Goal: Task Accomplishment & Management: Manage account settings

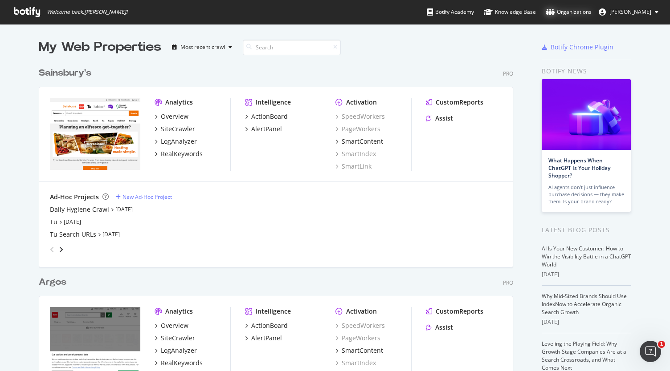
click at [560, 13] on div "Organizations" at bounding box center [569, 12] width 46 height 9
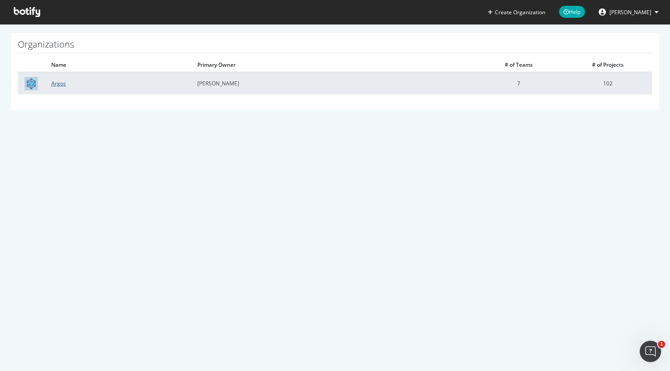
click at [60, 82] on link "Argos" at bounding box center [58, 84] width 15 height 8
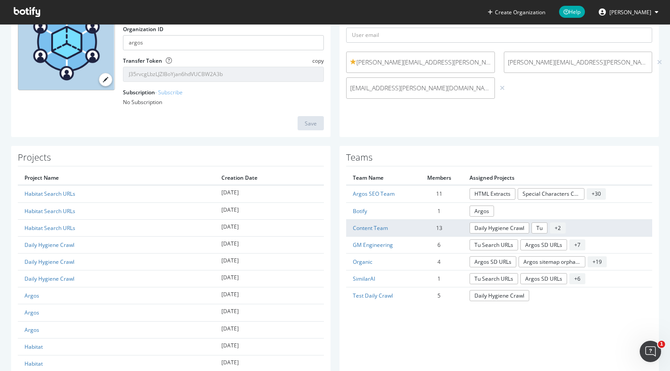
scroll to position [91, 0]
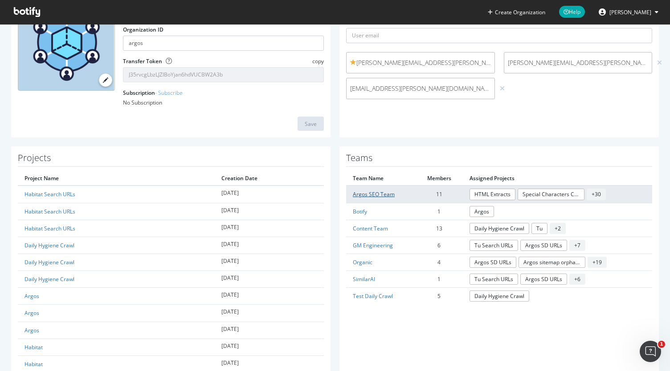
click at [375, 191] on link "Argos SEO Team" at bounding box center [374, 195] width 42 height 8
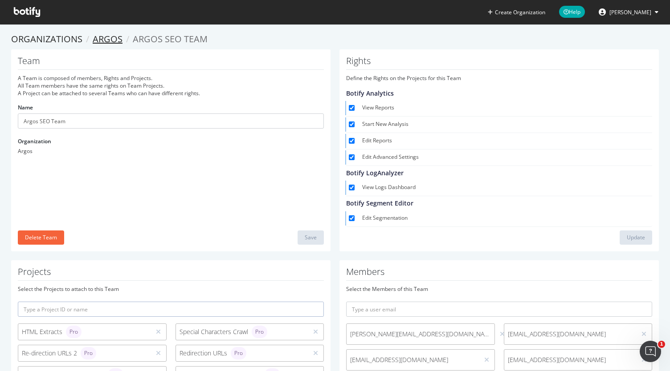
click at [112, 42] on link "Argos" at bounding box center [108, 39] width 30 height 12
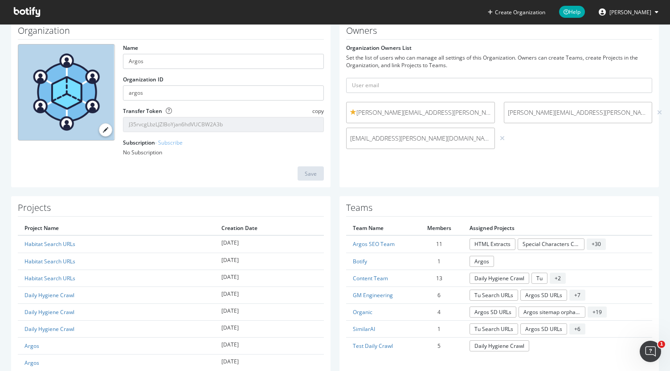
scroll to position [42, 0]
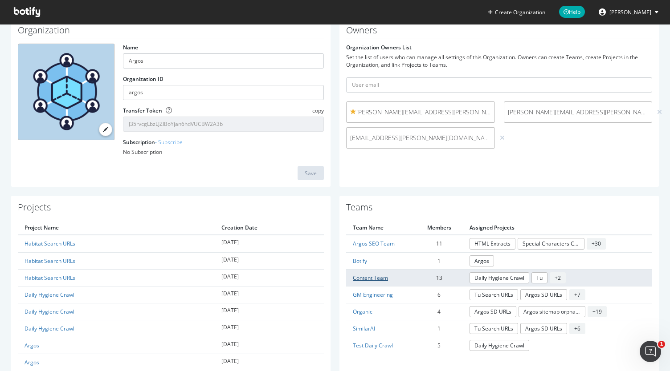
click at [371, 277] on link "Content Team" at bounding box center [370, 278] width 35 height 8
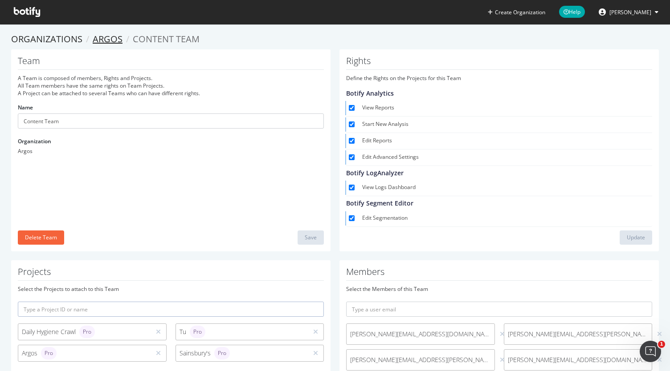
click at [114, 39] on link "Argos" at bounding box center [108, 39] width 30 height 12
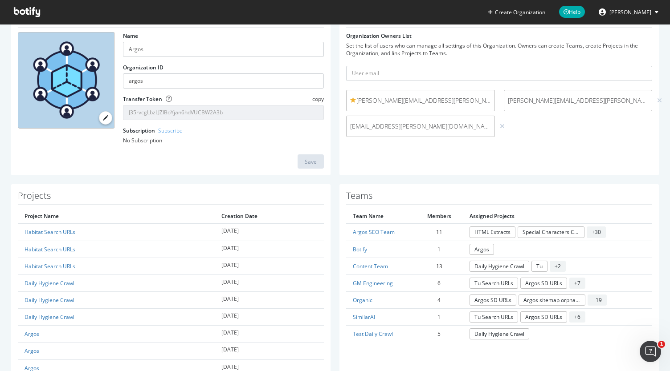
scroll to position [62, 0]
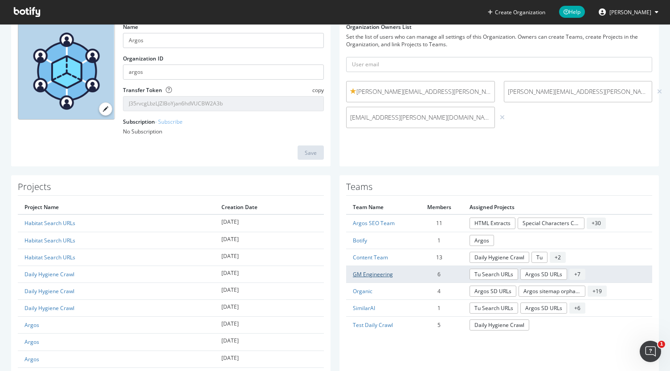
click at [367, 273] on link "GM Engineering" at bounding box center [373, 275] width 40 height 8
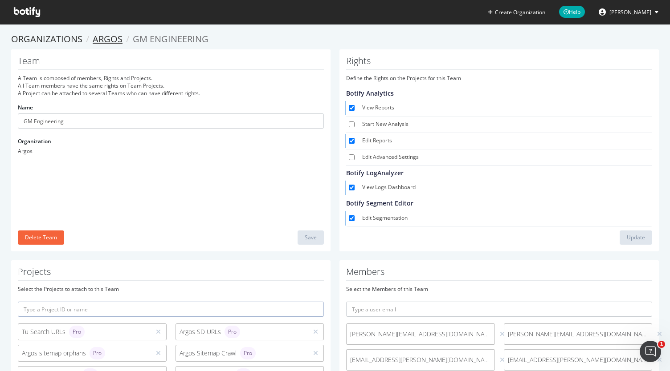
click at [109, 42] on link "Argos" at bounding box center [108, 39] width 30 height 12
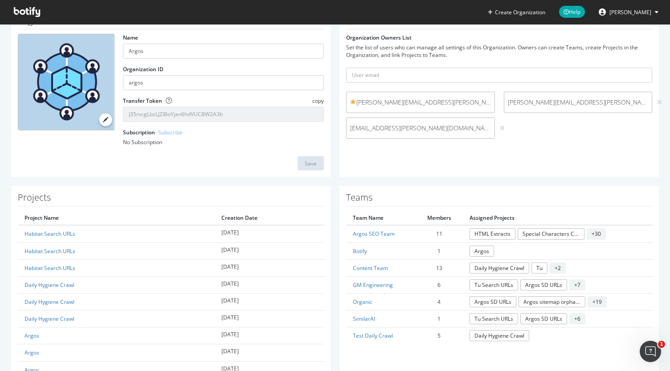
scroll to position [52, 0]
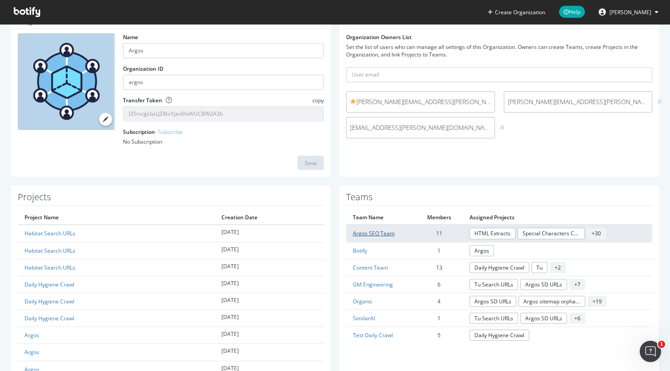
click at [373, 237] on link "Argos SEO Team" at bounding box center [374, 234] width 42 height 8
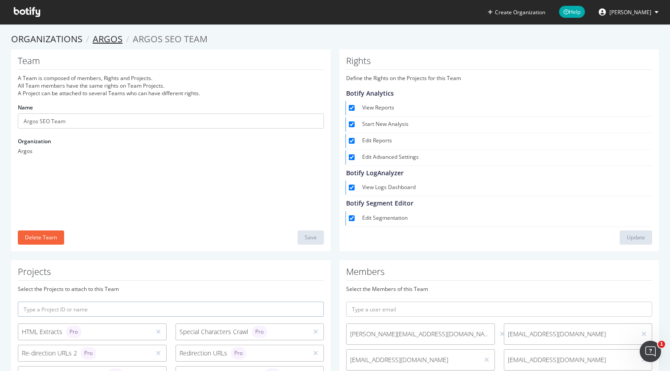
click at [113, 35] on link "Argos" at bounding box center [108, 39] width 30 height 12
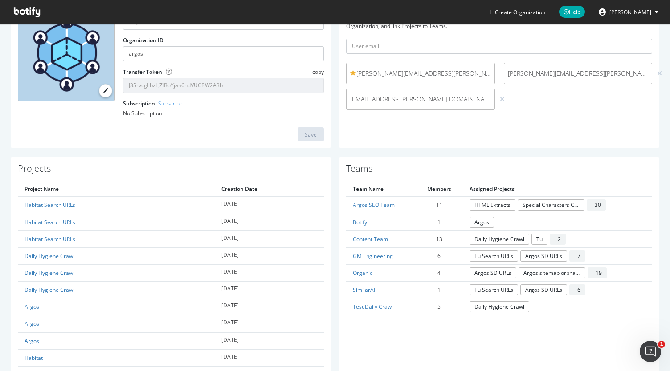
scroll to position [81, 0]
click at [362, 273] on link "Organic" at bounding box center [363, 273] width 20 height 8
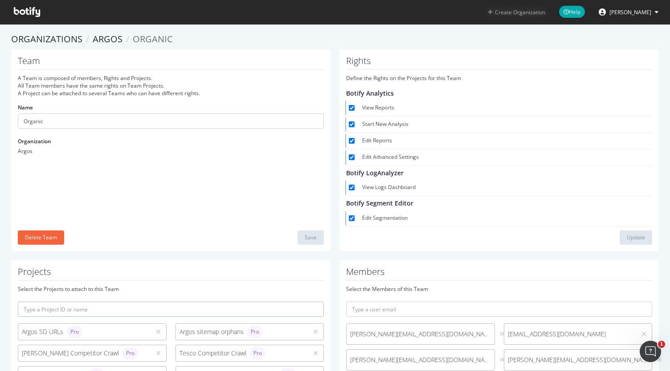
click at [518, 15] on button "Create Organization" at bounding box center [516, 12] width 58 height 8
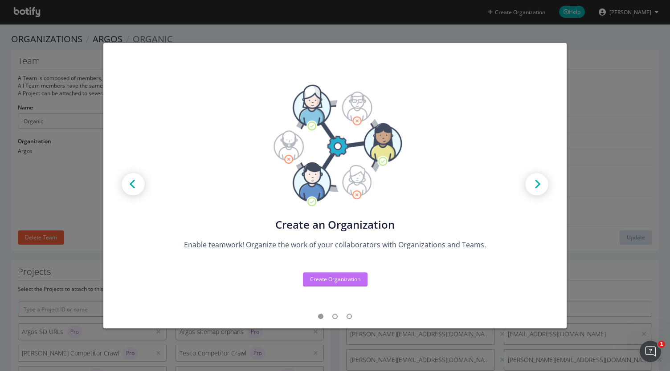
click at [354, 276] on div "Create Organization" at bounding box center [335, 280] width 50 height 8
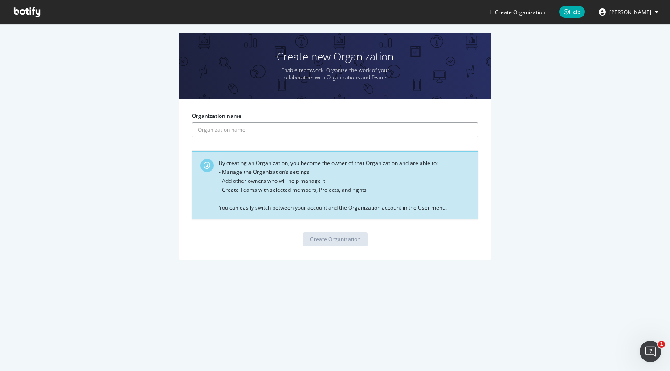
click at [253, 130] on input "Organization name" at bounding box center [335, 129] width 286 height 15
type input "Artefact"
click at [353, 238] on div "Create Organization" at bounding box center [335, 240] width 50 height 8
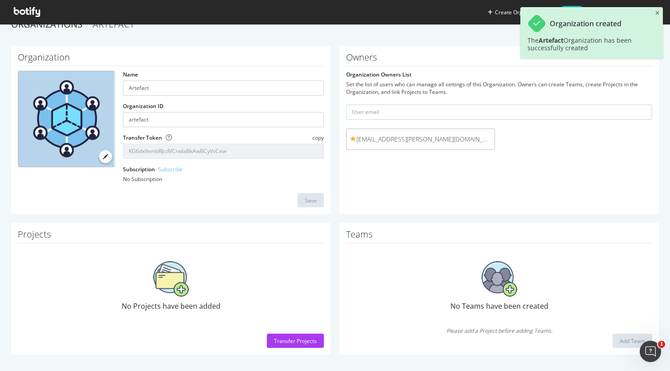
scroll to position [16, 0]
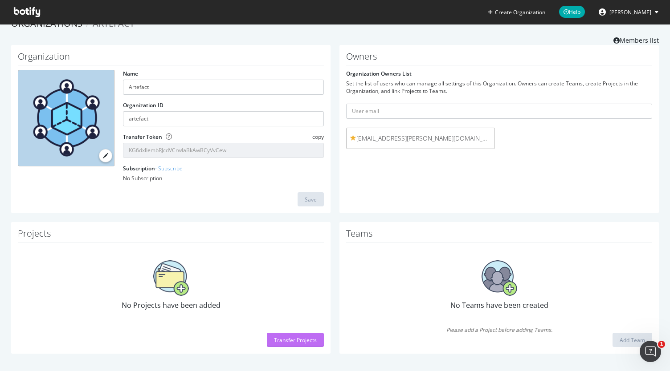
click at [294, 337] on div "Transfer Projects" at bounding box center [295, 341] width 43 height 8
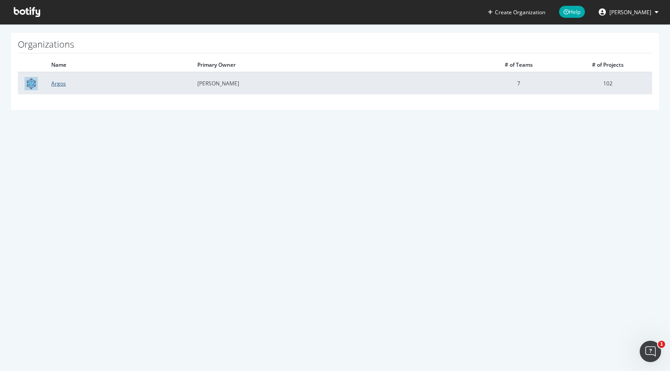
click at [59, 84] on link "Argos" at bounding box center [58, 84] width 15 height 8
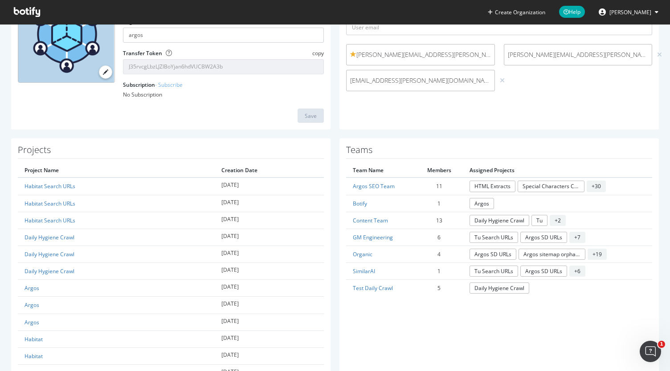
scroll to position [100, 0]
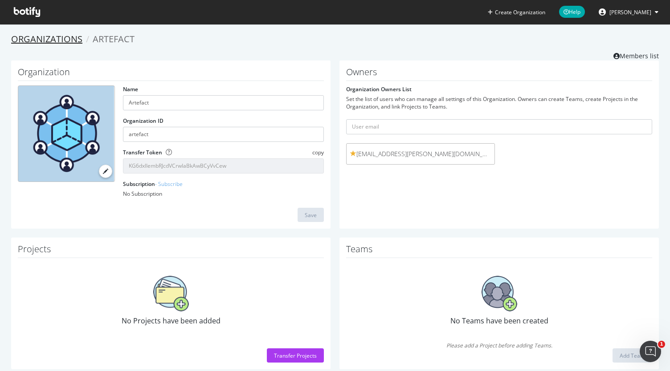
click at [75, 37] on link "Organizations" at bounding box center [46, 39] width 71 height 12
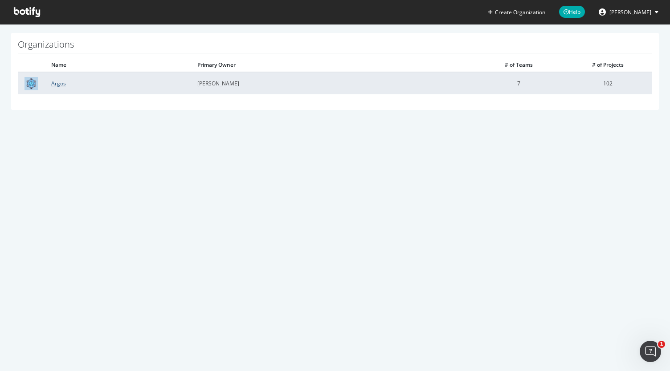
click at [58, 84] on link "Argos" at bounding box center [58, 84] width 15 height 8
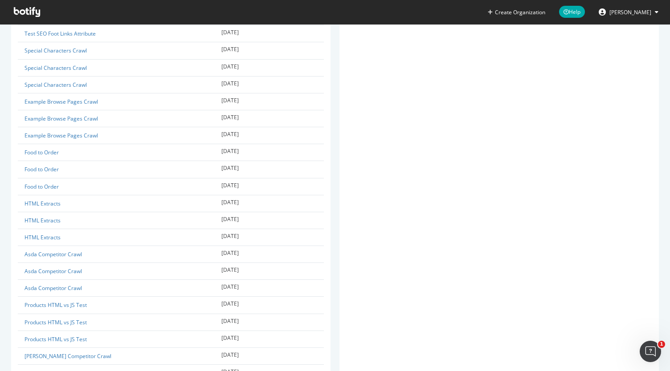
scroll to position [1665, 0]
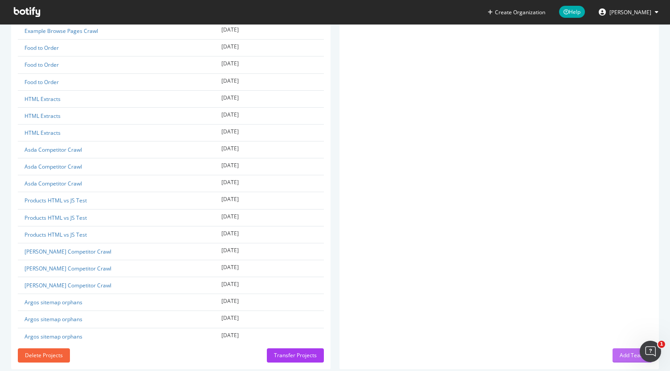
click at [620, 352] on div "Add Team" at bounding box center [632, 356] width 25 height 8
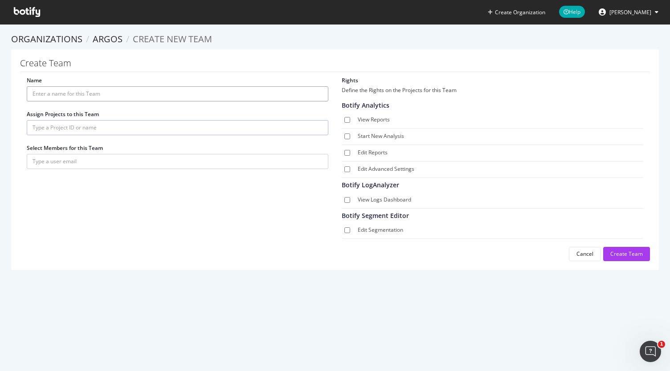
click at [87, 89] on input "Name" at bounding box center [178, 93] width 302 height 15
type input "Artefact"
click at [96, 127] on input "text" at bounding box center [178, 127] width 302 height 15
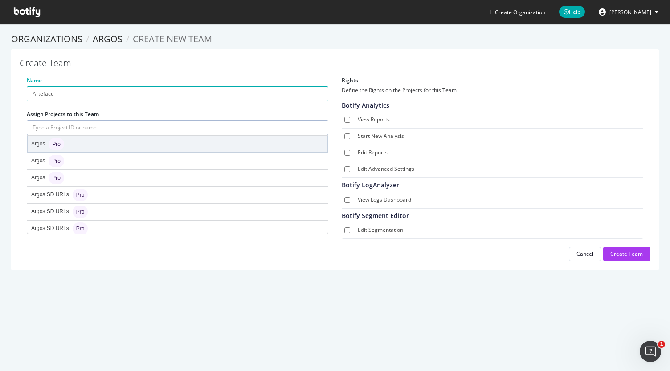
click at [65, 146] on div "Argos Pro" at bounding box center [178, 144] width 300 height 16
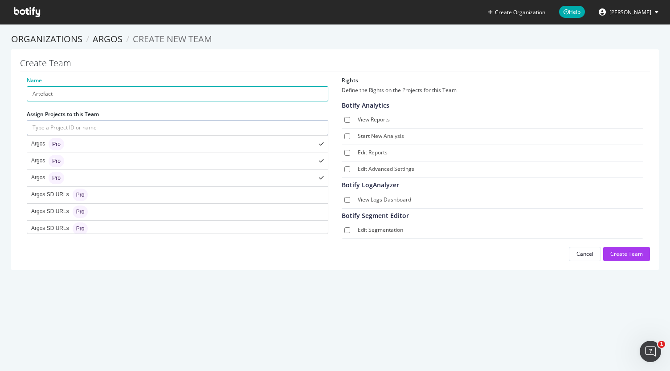
click at [121, 130] on input "text" at bounding box center [178, 127] width 302 height 15
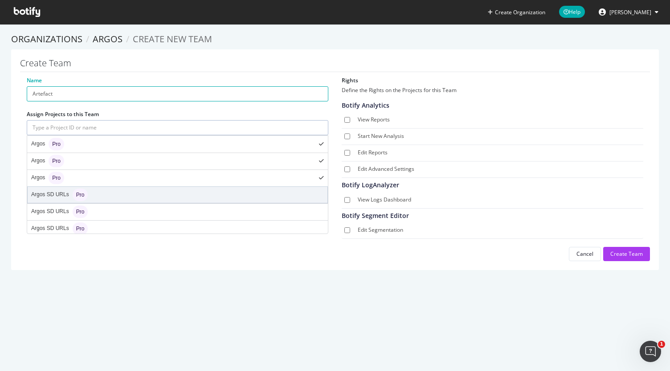
click at [72, 192] on div "Argos SD URLs Pro" at bounding box center [59, 195] width 57 height 12
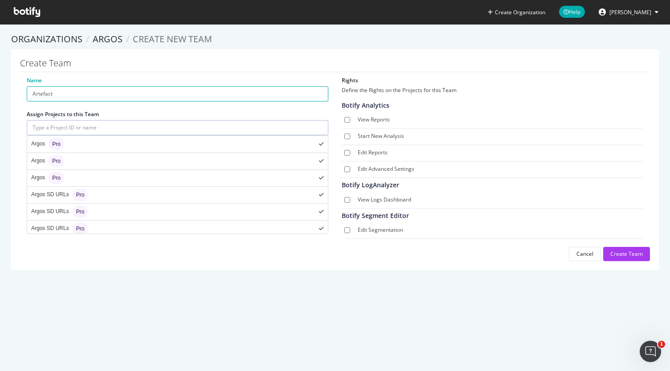
click at [94, 135] on input "text" at bounding box center [178, 127] width 302 height 15
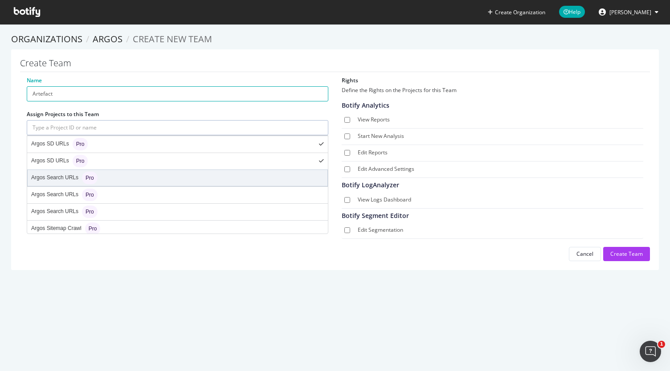
click at [82, 174] on div "Pro" at bounding box center [90, 178] width 16 height 12
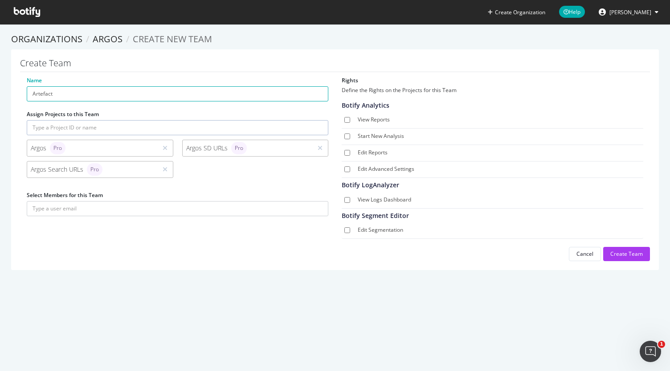
click at [102, 127] on input "text" at bounding box center [178, 127] width 302 height 15
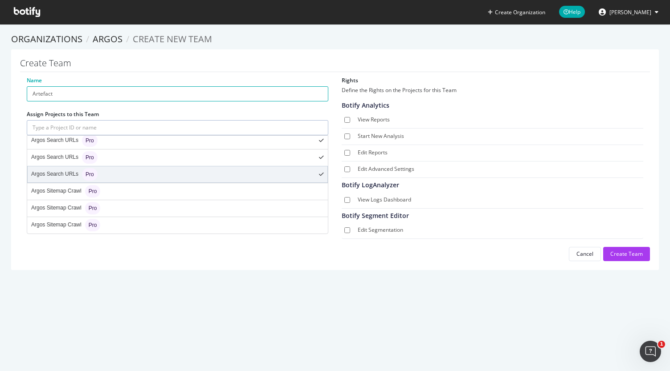
scroll to position [106, 0]
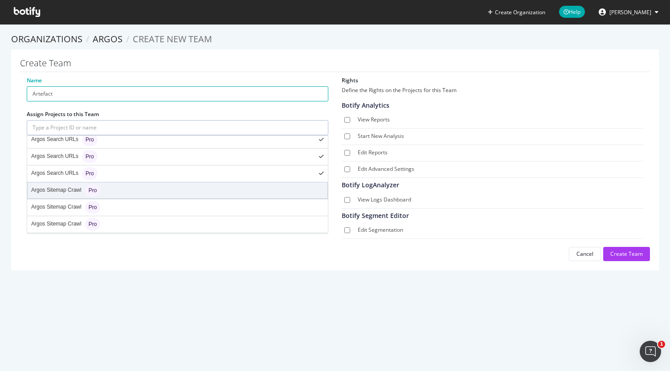
click at [84, 188] on div "Argos Sitemap Crawl Pro" at bounding box center [65, 190] width 69 height 12
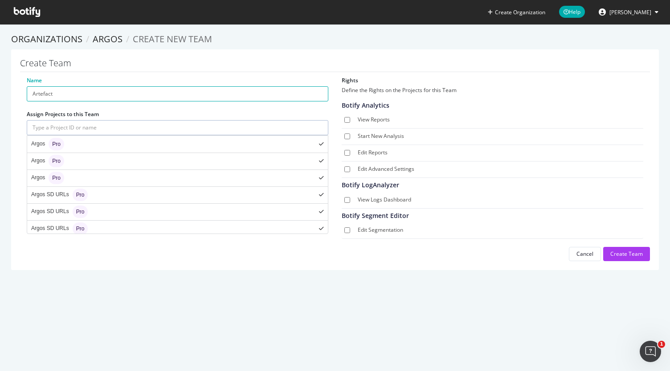
click at [85, 125] on input "text" at bounding box center [178, 127] width 302 height 15
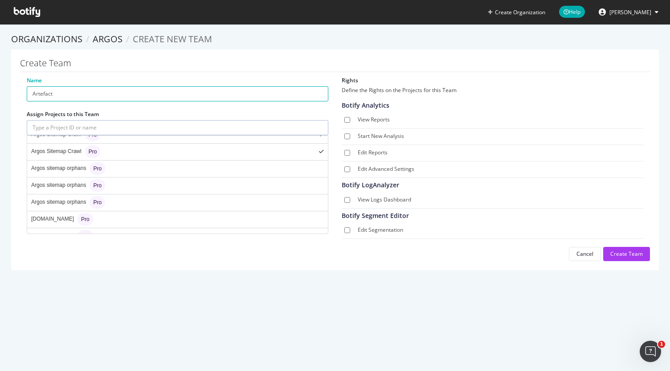
scroll to position [179, 0]
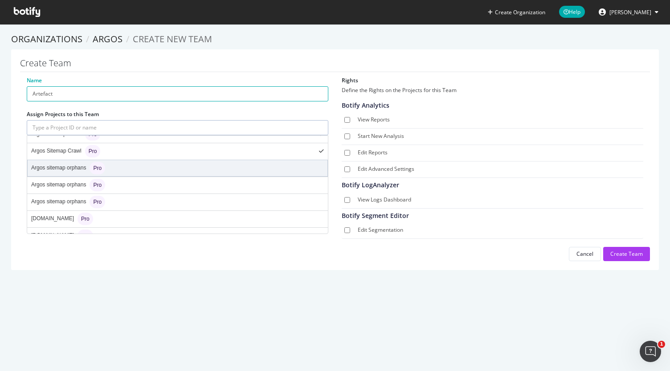
click at [77, 162] on div "Argos sitemap orphans Pro" at bounding box center [68, 168] width 74 height 12
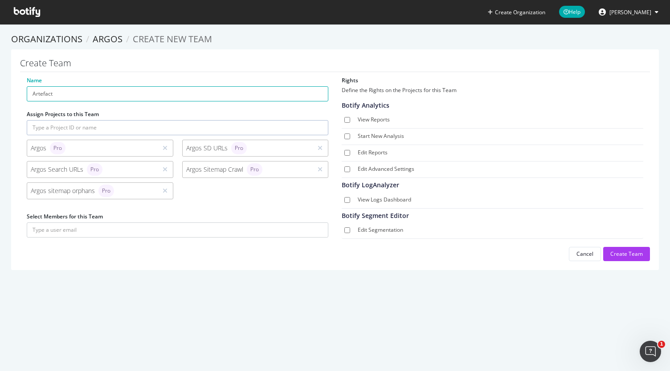
click at [84, 129] on input "text" at bounding box center [178, 127] width 302 height 15
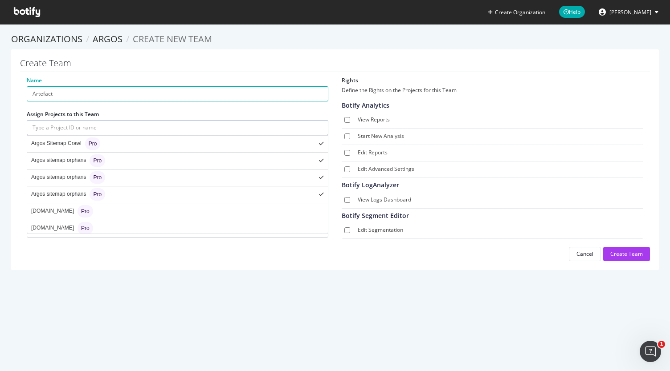
scroll to position [192, 0]
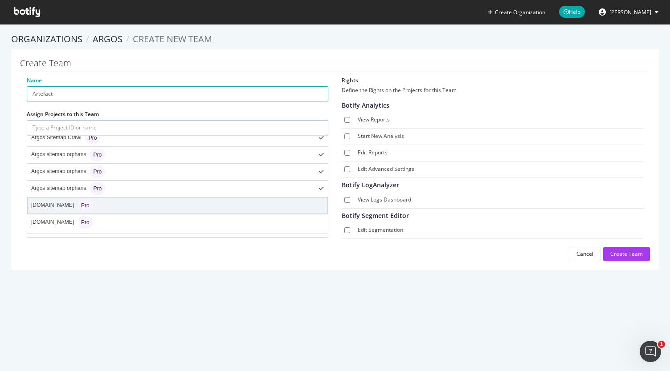
click at [77, 198] on div "argos.ie Pro" at bounding box center [178, 206] width 300 height 16
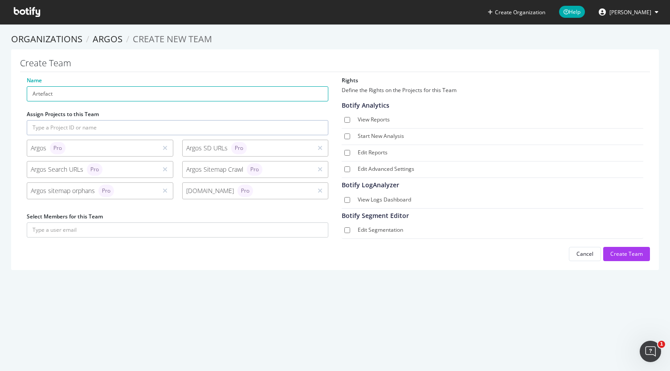
click at [105, 125] on input "text" at bounding box center [178, 127] width 302 height 15
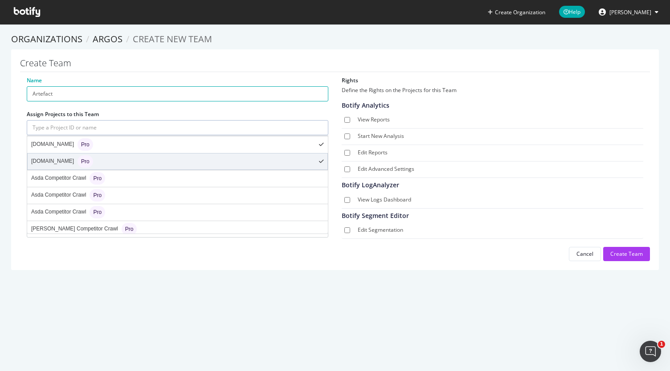
scroll to position [265, 0]
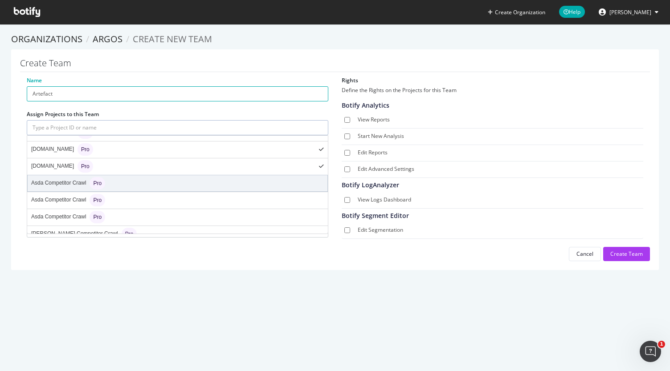
click at [66, 176] on div "Asda Competitor Crawl Pro" at bounding box center [178, 184] width 300 height 16
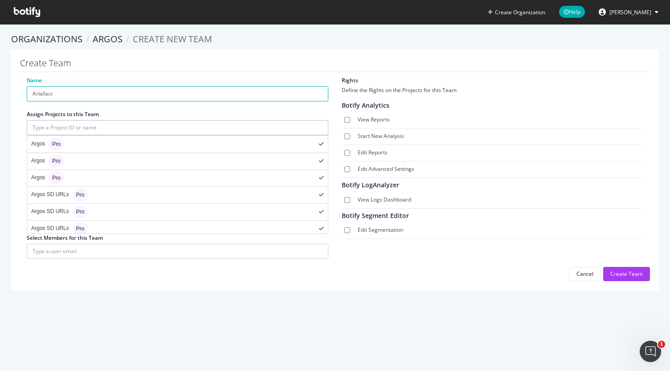
click at [78, 133] on input "text" at bounding box center [178, 127] width 302 height 15
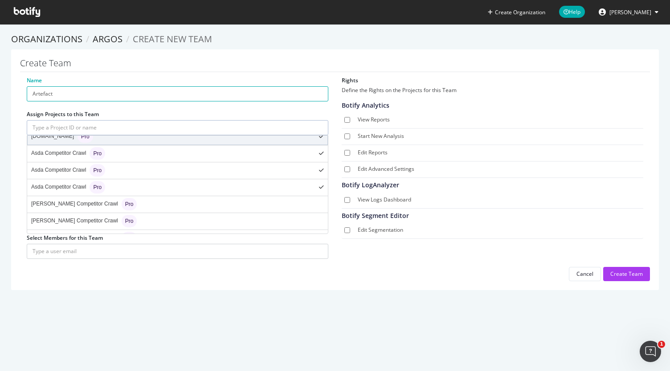
scroll to position [303, 0]
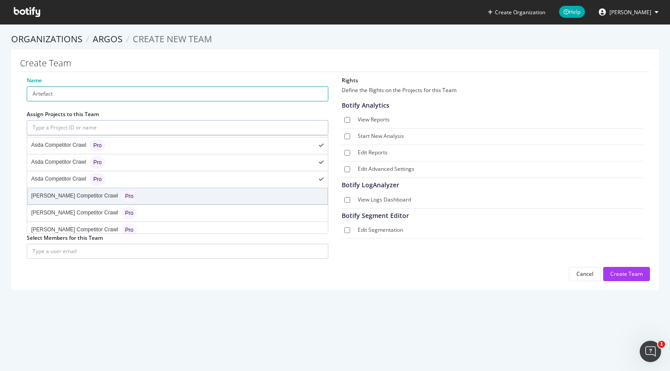
click at [84, 190] on div "Curry's Competitor Crawl Pro" at bounding box center [84, 196] width 106 height 12
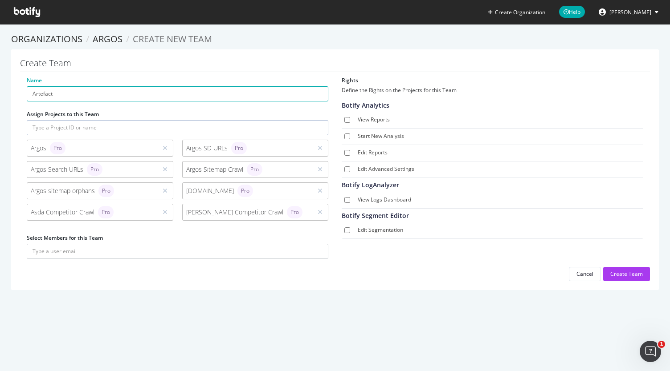
click at [82, 126] on input "text" at bounding box center [178, 127] width 302 height 15
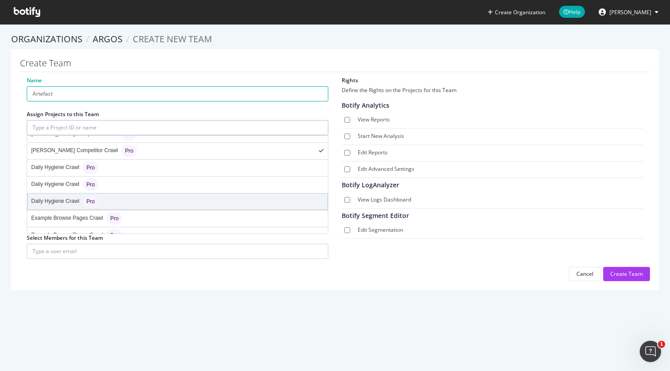
scroll to position [382, 0]
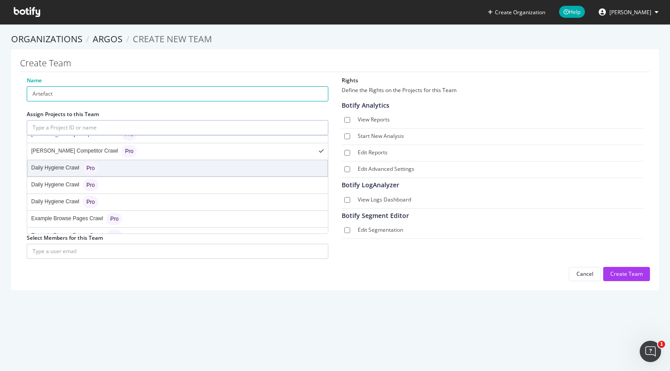
click at [61, 162] on div "Daily Hygiene Crawl Pro" at bounding box center [64, 168] width 67 height 12
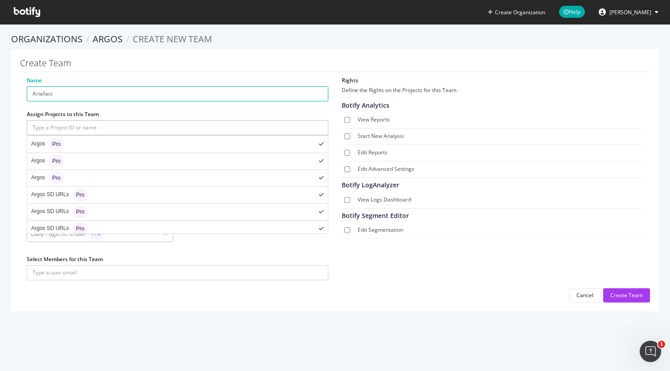
click at [90, 126] on input "text" at bounding box center [178, 127] width 302 height 15
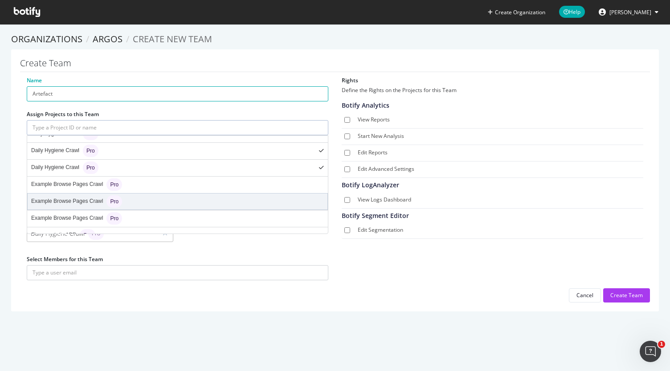
scroll to position [416, 0]
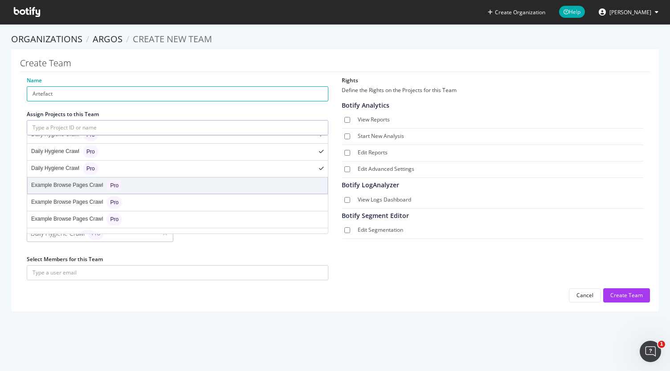
click at [87, 180] on div "Example Browse Pages Crawl Pro" at bounding box center [76, 186] width 91 height 12
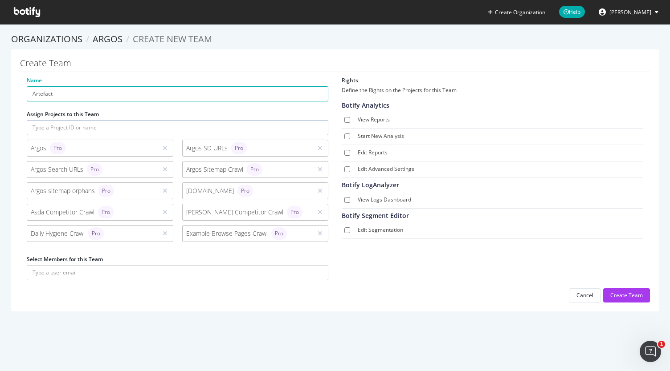
click at [89, 131] on input "text" at bounding box center [178, 127] width 302 height 15
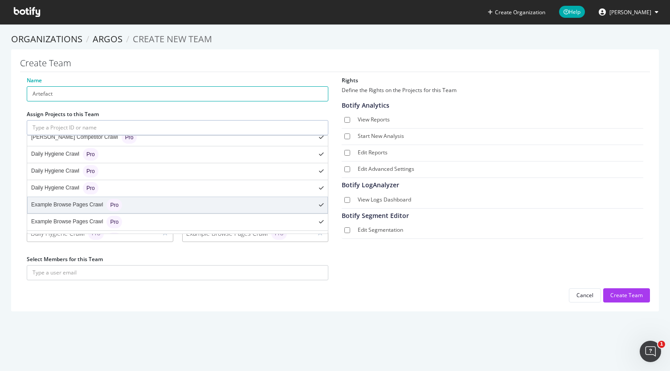
scroll to position [465, 0]
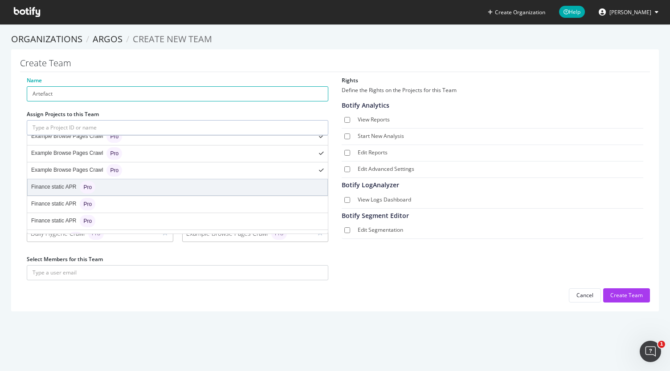
click at [61, 181] on div "Finance static APR Pro" at bounding box center [63, 187] width 64 height 12
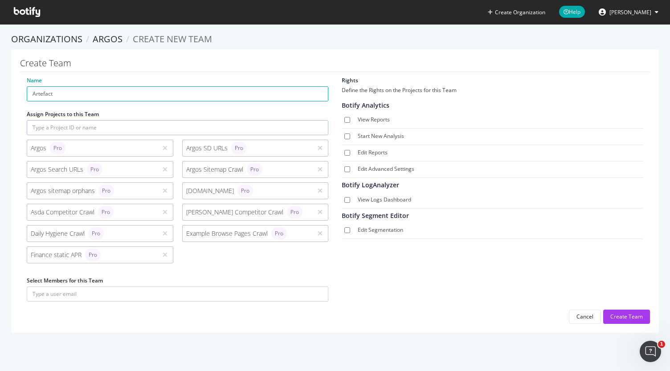
click at [86, 131] on input "text" at bounding box center [178, 127] width 302 height 15
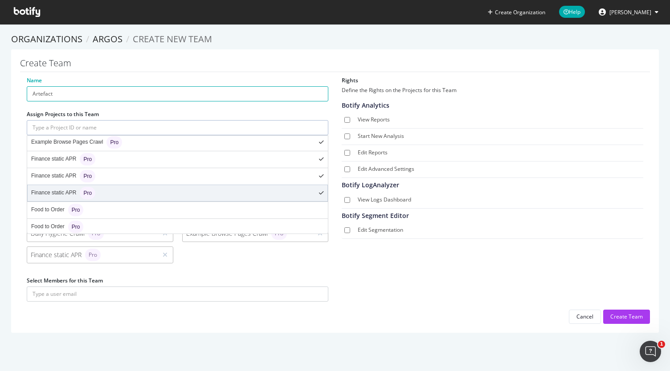
scroll to position [494, 0]
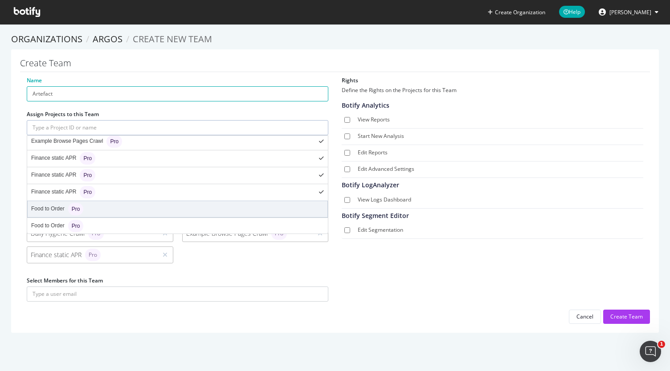
click at [86, 201] on div "Food to Order Pro" at bounding box center [178, 209] width 300 height 16
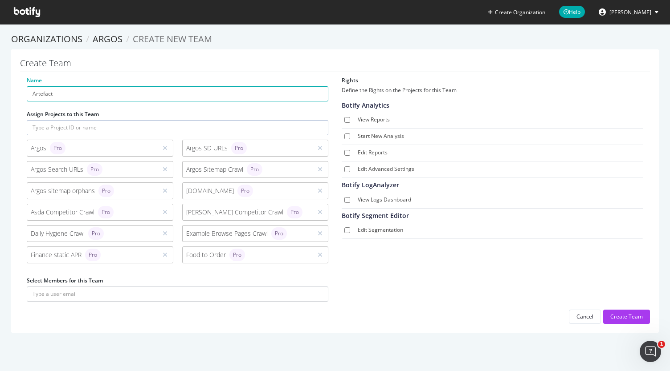
click at [101, 131] on input "text" at bounding box center [178, 127] width 302 height 15
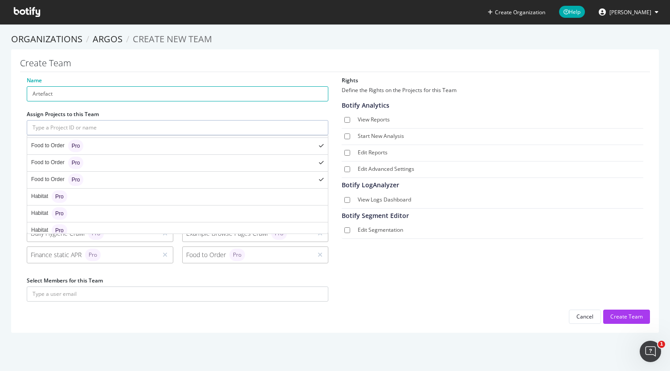
scroll to position [565, 0]
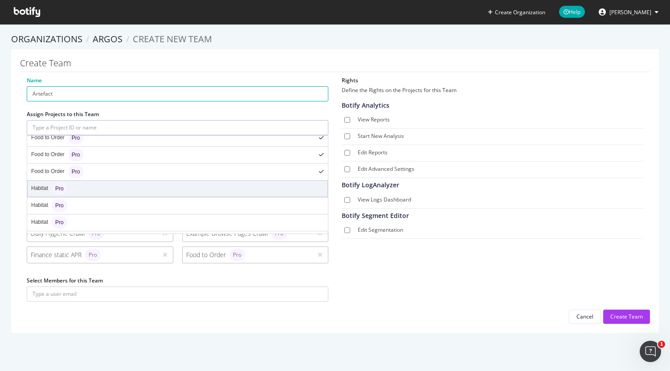
click at [88, 181] on div "Habitat Pro" at bounding box center [178, 189] width 300 height 16
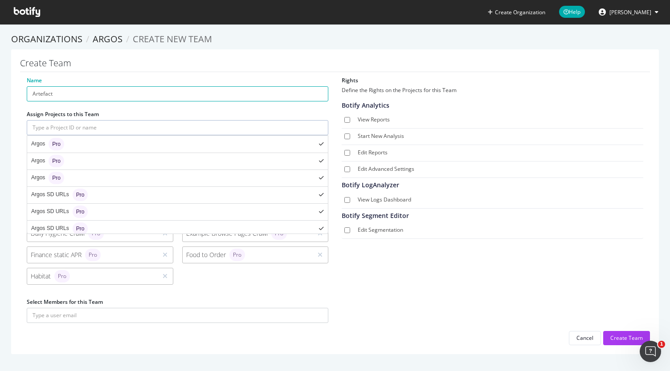
click at [85, 130] on input "text" at bounding box center [178, 127] width 302 height 15
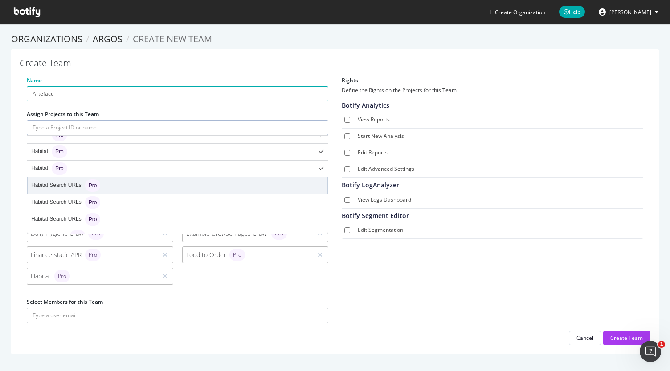
click at [74, 180] on div "Habitat Search URLs Pro" at bounding box center [65, 186] width 69 height 12
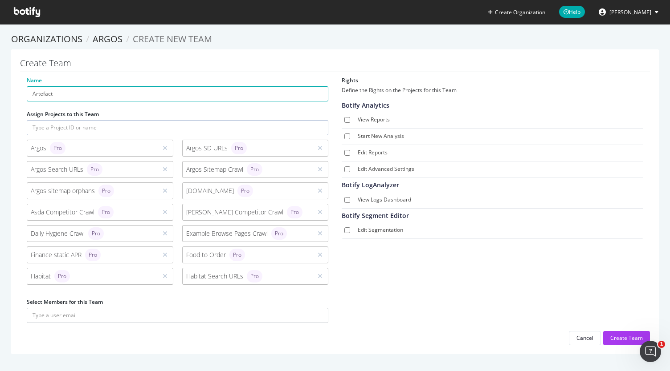
click at [81, 126] on input "text" at bounding box center [178, 127] width 302 height 15
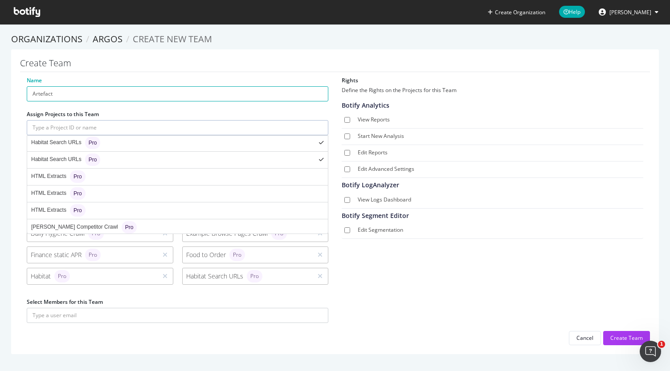
scroll to position [682, 0]
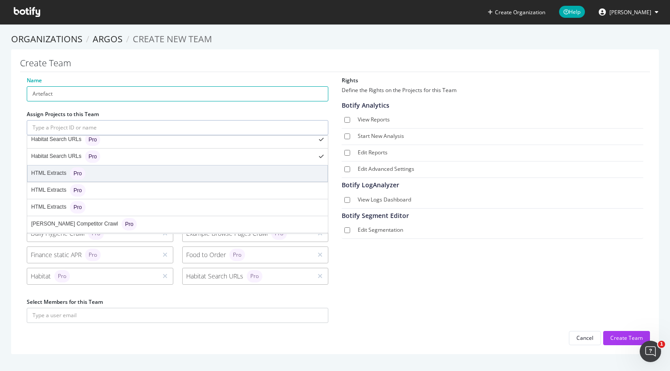
click at [53, 167] on div "HTML Extracts Pro" at bounding box center [58, 173] width 54 height 12
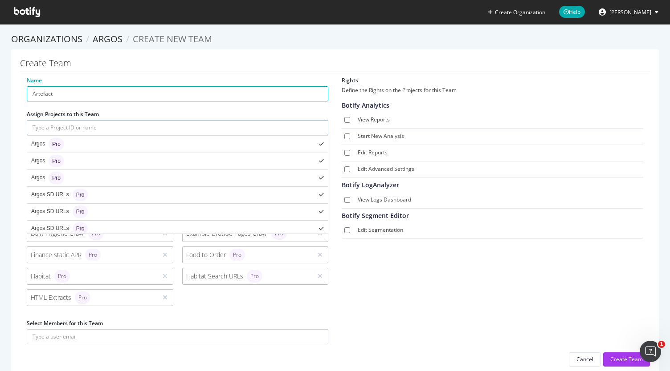
click at [87, 131] on input "text" at bounding box center [178, 127] width 302 height 15
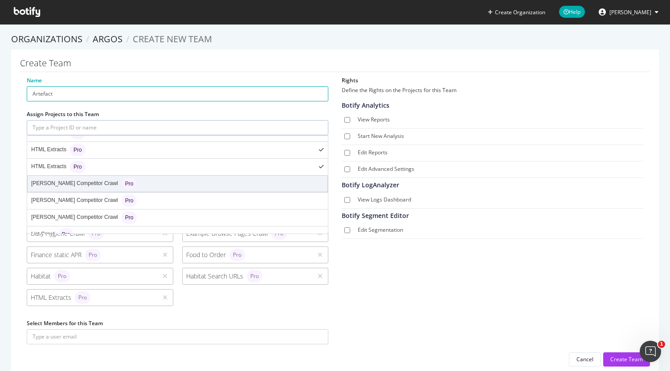
scroll to position [723, 0]
click at [78, 177] on div "John Lewis Competitor Crawl Pro" at bounding box center [84, 183] width 106 height 12
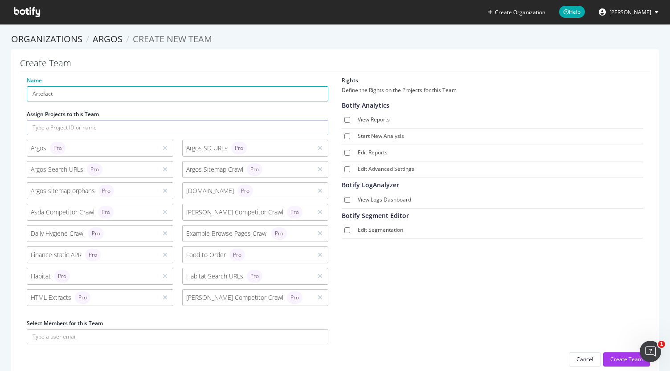
click at [100, 129] on input "text" at bounding box center [178, 127] width 302 height 15
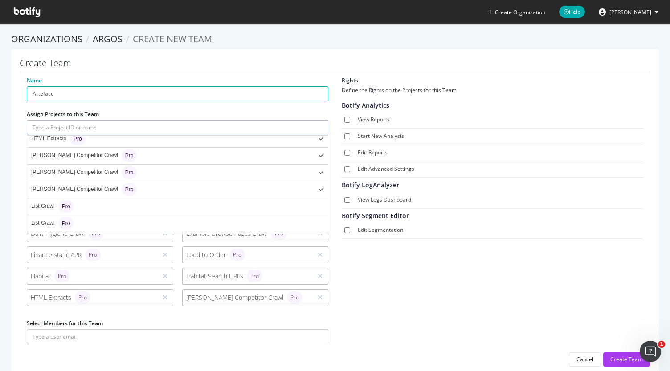
scroll to position [768, 0]
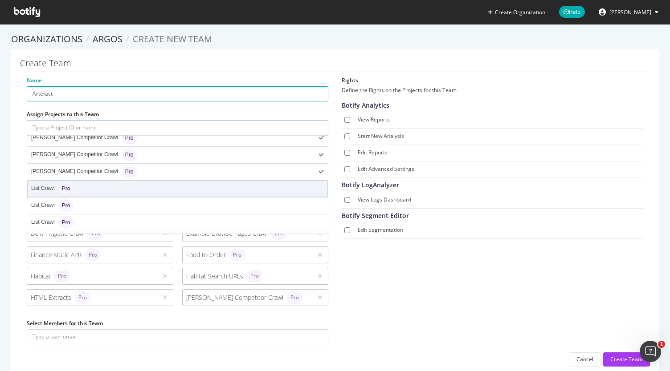
click at [72, 183] on div "Pro" at bounding box center [66, 189] width 16 height 12
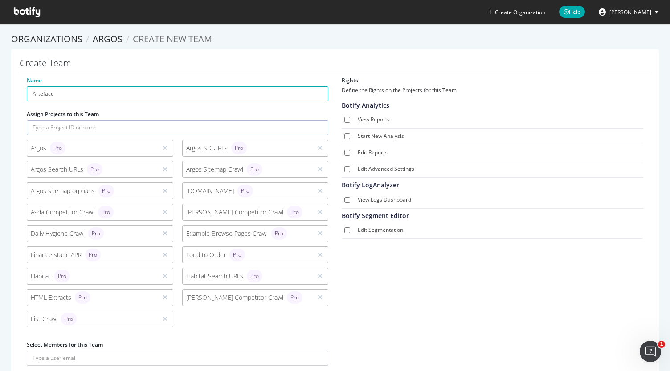
click at [112, 123] on input "text" at bounding box center [178, 127] width 302 height 15
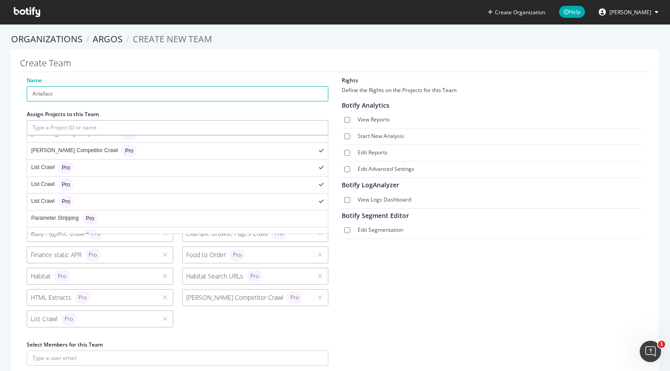
scroll to position [814, 0]
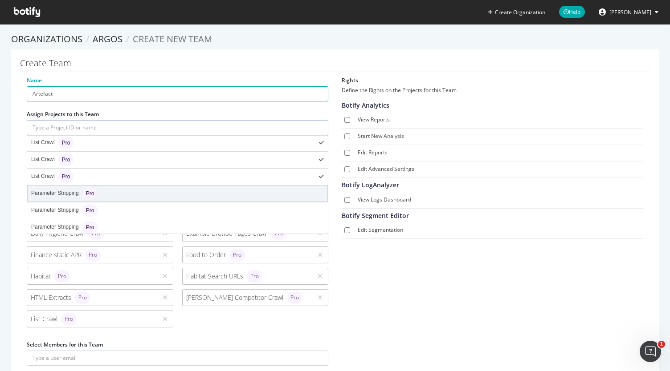
click at [58, 188] on div "Parameter Stripping Pro" at bounding box center [64, 194] width 66 height 12
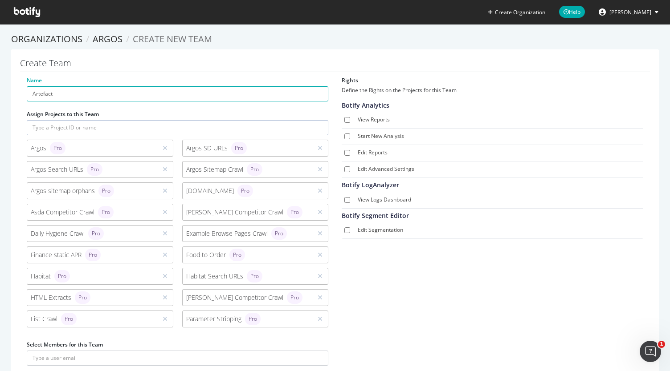
click at [110, 124] on input "text" at bounding box center [178, 127] width 302 height 15
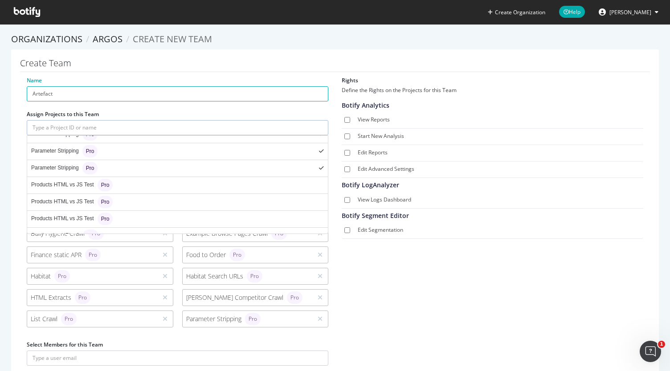
scroll to position [876, 0]
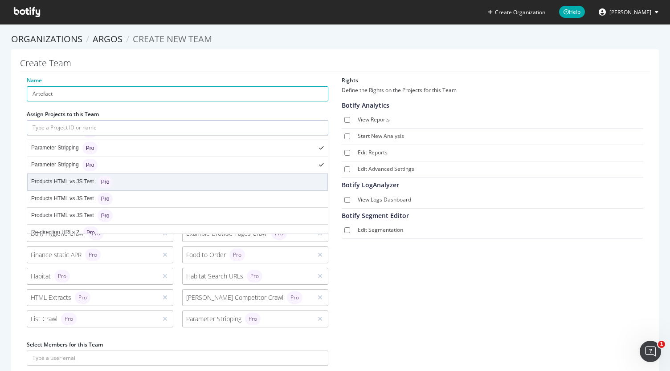
click at [67, 176] on div "Products HTML vs JS Test Pro" at bounding box center [72, 182] width 82 height 12
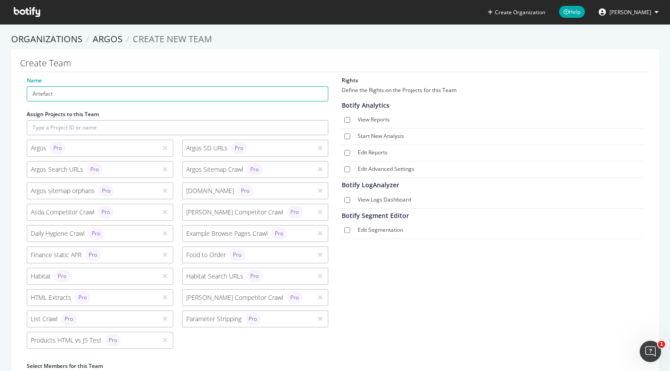
click at [112, 127] on input "text" at bounding box center [178, 127] width 302 height 15
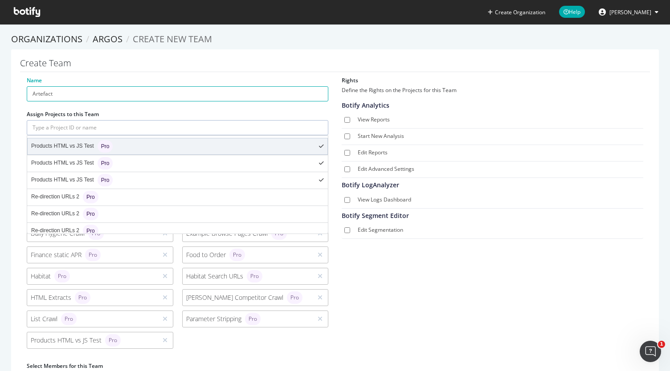
scroll to position [926, 0]
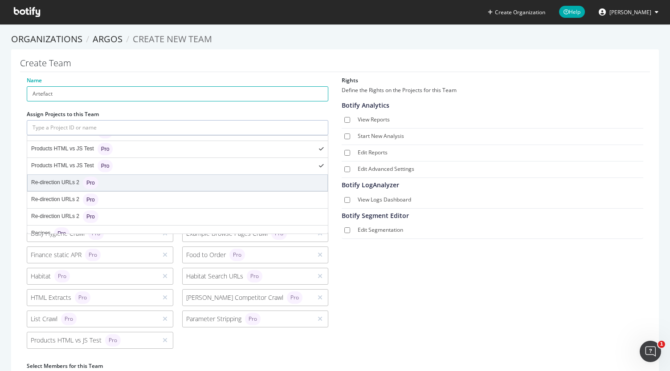
click at [56, 177] on div "Re-direction URLs 2 Pro" at bounding box center [64, 183] width 67 height 12
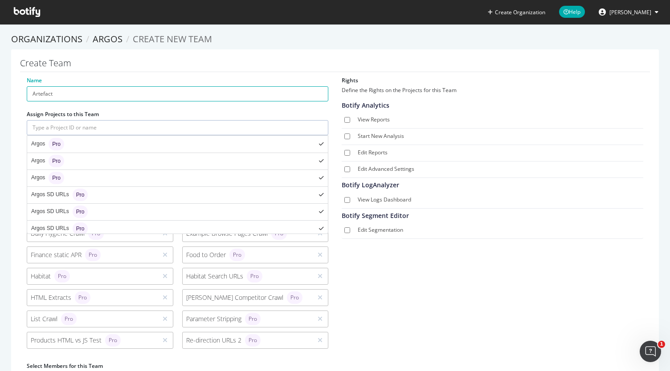
click at [104, 126] on input "text" at bounding box center [178, 127] width 302 height 15
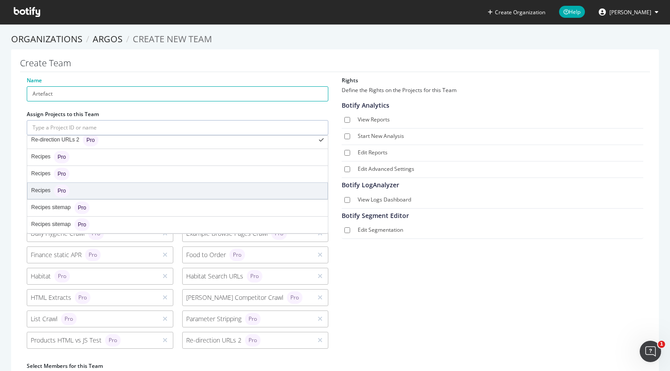
scroll to position [978, 0]
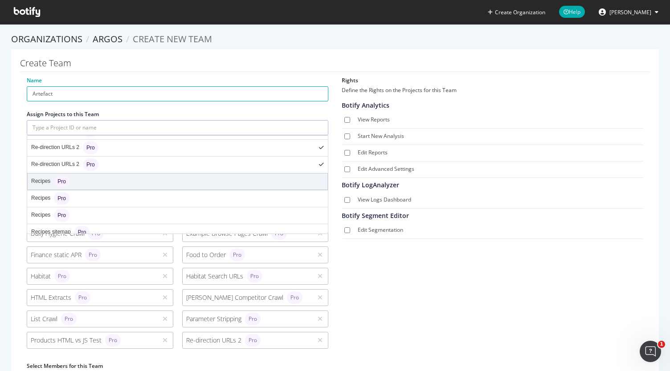
click at [37, 176] on div "Recipes Pro" at bounding box center [50, 182] width 38 height 12
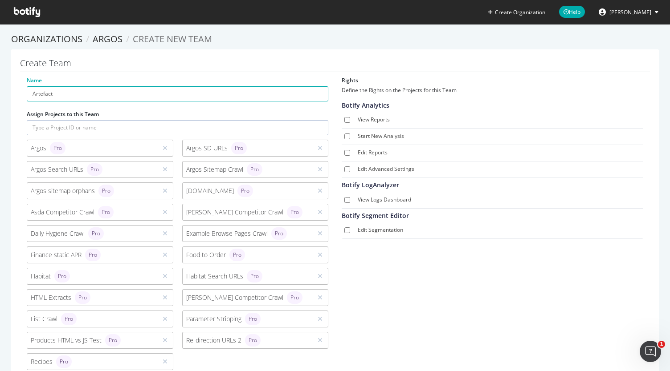
click at [94, 123] on input "text" at bounding box center [178, 127] width 302 height 15
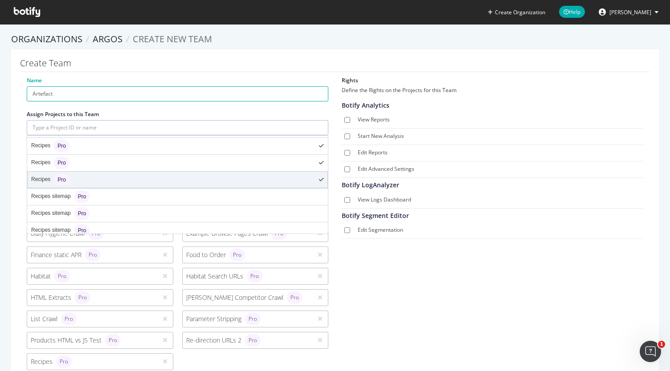
scroll to position [1014, 0]
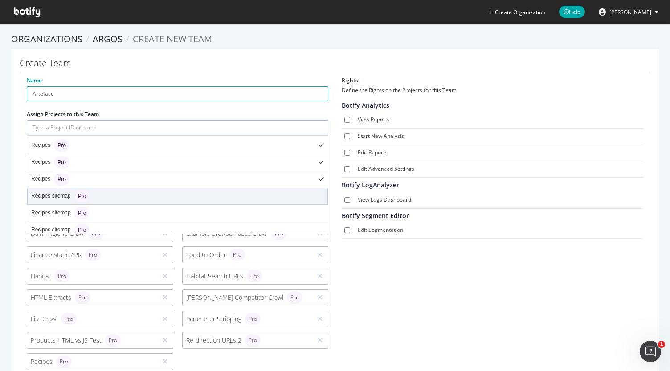
click at [52, 190] on div "Recipes sitemap Pro" at bounding box center [60, 196] width 58 height 12
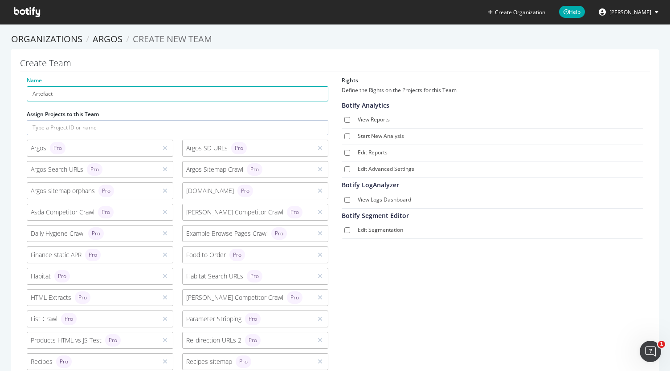
click at [108, 124] on input "text" at bounding box center [178, 127] width 302 height 15
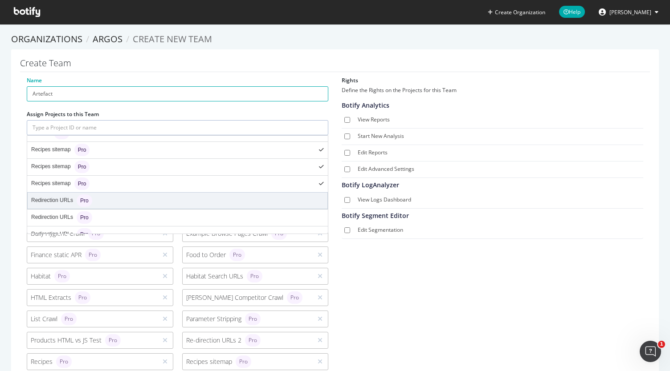
scroll to position [1061, 0]
click at [53, 194] on div "Redirection URLs Pro" at bounding box center [61, 200] width 61 height 12
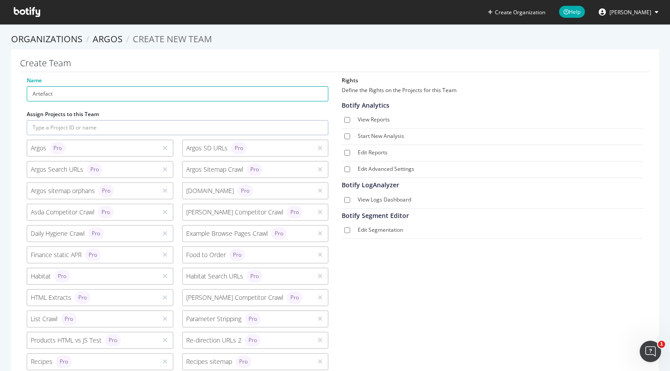
click at [102, 130] on input "text" at bounding box center [178, 127] width 302 height 15
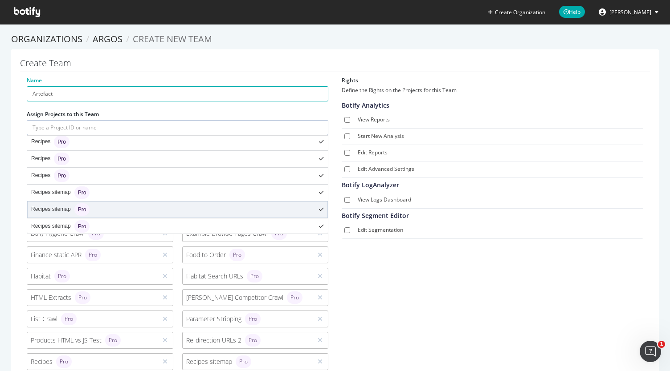
scroll to position [1099, 0]
click at [133, 205] on div "Sainsbury's Pro" at bounding box center [178, 213] width 300 height 16
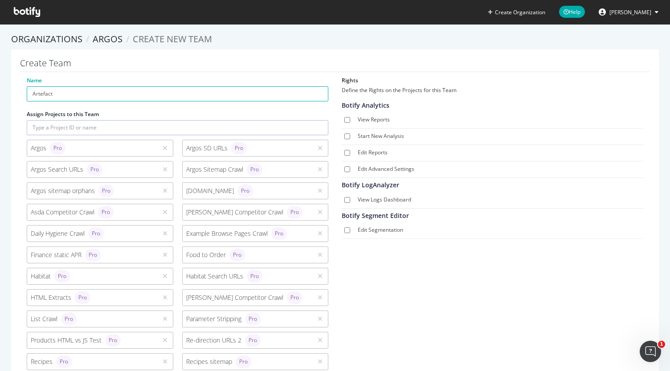
click at [135, 124] on input "text" at bounding box center [178, 127] width 302 height 15
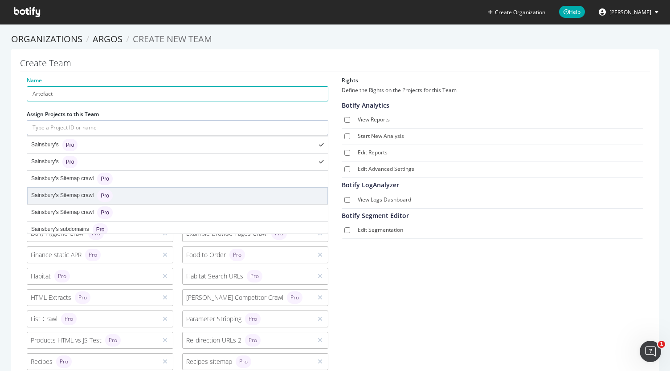
scroll to position [1184, 0]
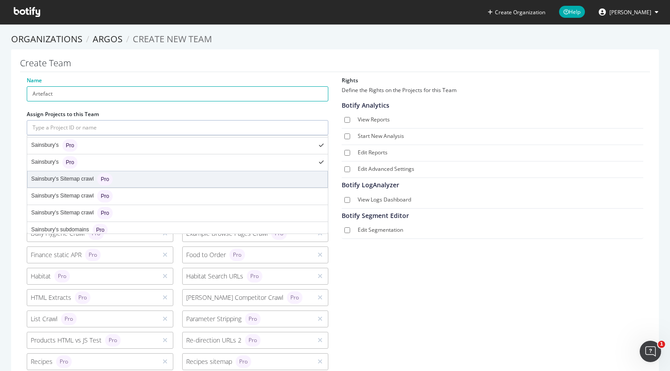
click at [68, 173] on div "Sainsbury's Sitemap crawl Pro" at bounding box center [72, 179] width 82 height 12
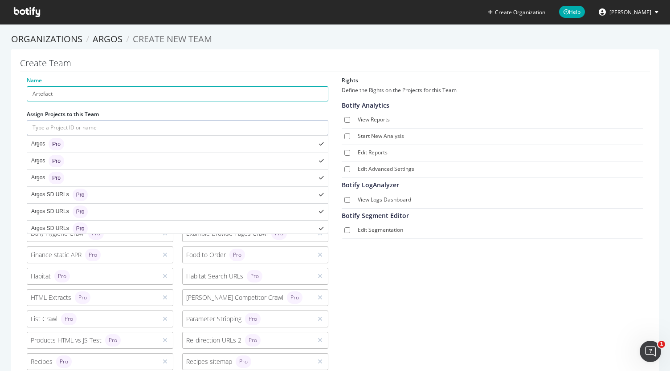
click at [127, 127] on input "text" at bounding box center [178, 127] width 302 height 15
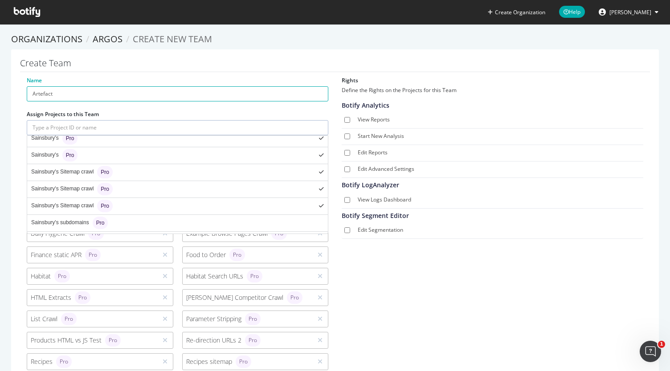
scroll to position [1191, 0]
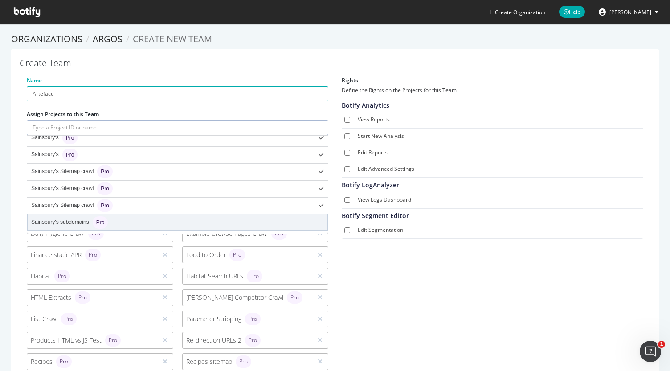
click at [118, 215] on div "Sainsbury's subdomains Pro" at bounding box center [178, 223] width 300 height 16
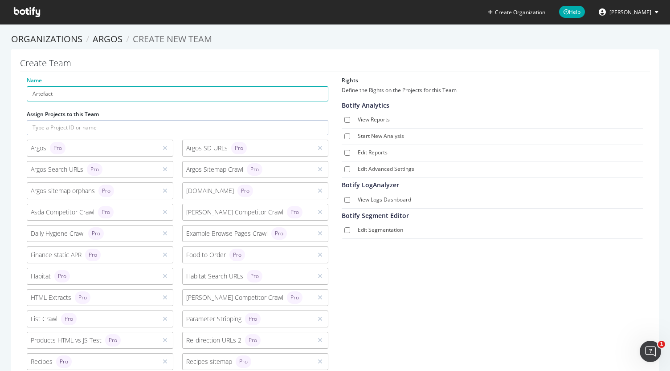
click at [123, 130] on input "text" at bounding box center [178, 127] width 302 height 15
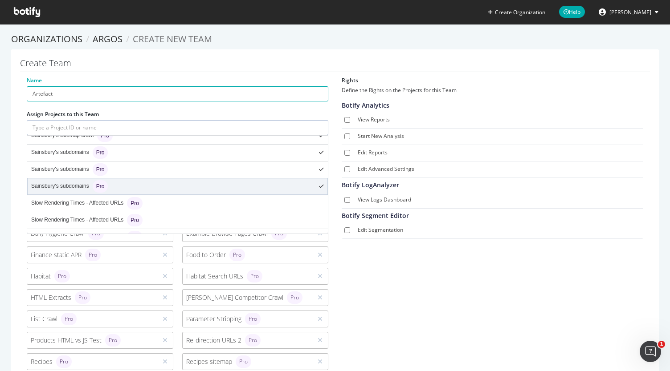
scroll to position [1273, 0]
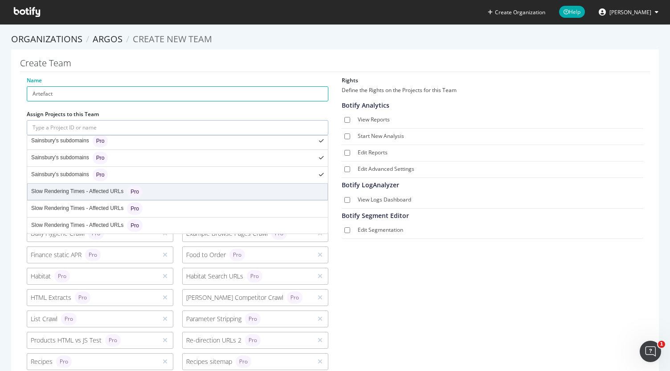
click at [103, 186] on div "Slow Rendering Times - Affected URLs Pro" at bounding box center [86, 192] width 111 height 12
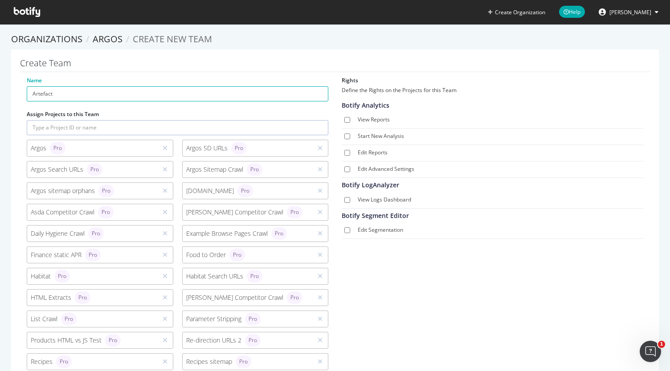
click at [126, 129] on input "text" at bounding box center [178, 127] width 302 height 15
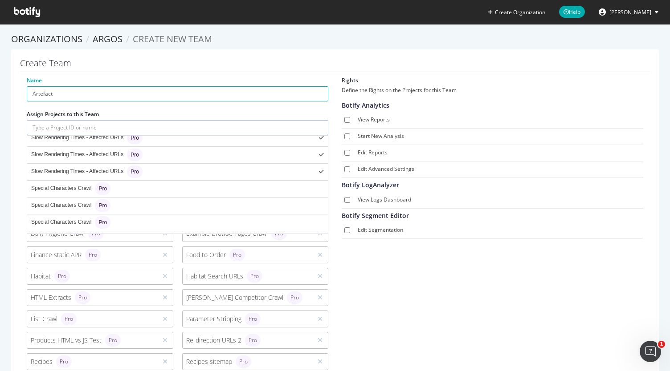
scroll to position [1327, 0]
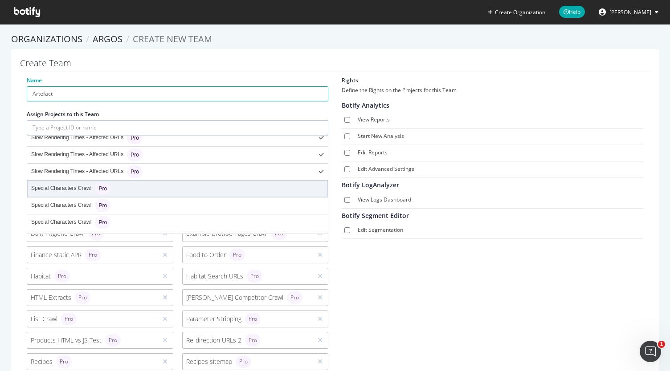
click at [112, 181] on div "Special Characters Crawl Pro" at bounding box center [178, 189] width 300 height 16
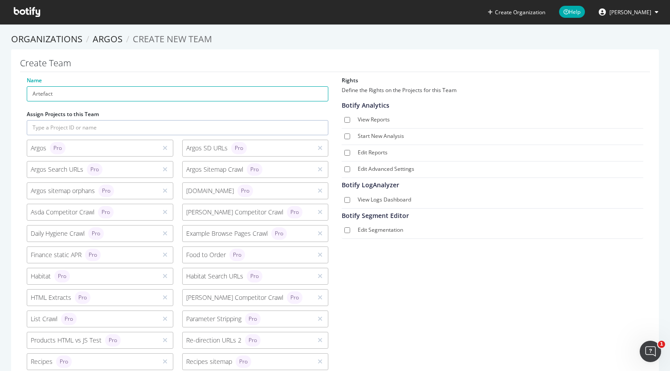
click at [118, 132] on input "text" at bounding box center [178, 127] width 302 height 15
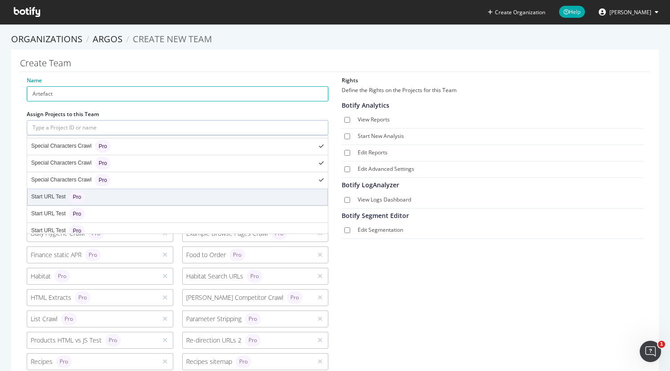
scroll to position [1370, 0]
click at [143, 188] on div "Start URL Test Pro" at bounding box center [178, 196] width 300 height 16
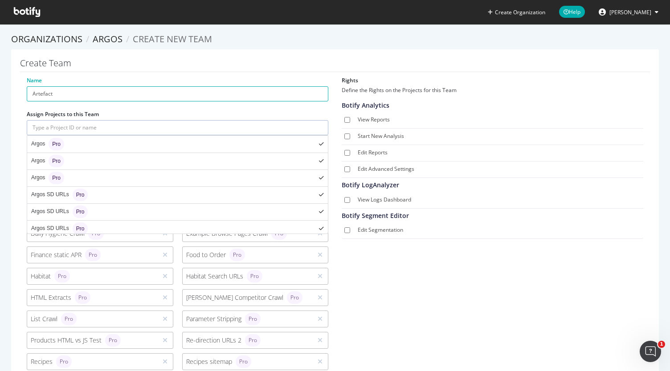
click at [125, 127] on input "text" at bounding box center [178, 127] width 302 height 15
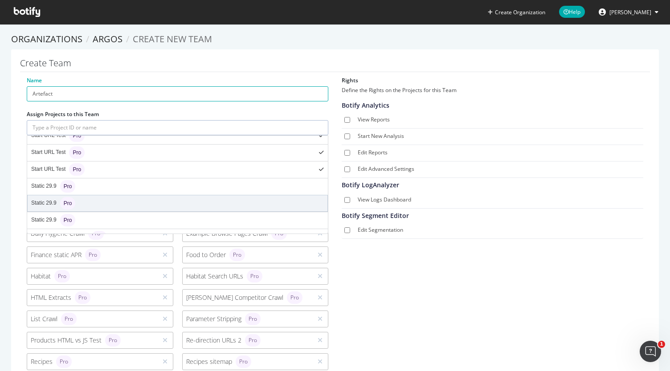
scroll to position [1430, 0]
click at [126, 196] on div "Static 29.9 Pro" at bounding box center [178, 204] width 300 height 16
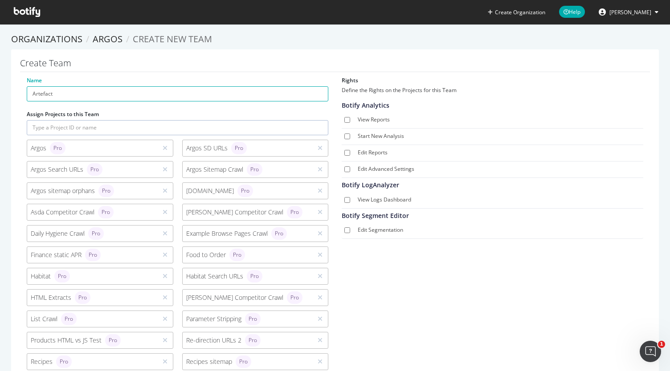
click at [111, 128] on input "text" at bounding box center [178, 127] width 302 height 15
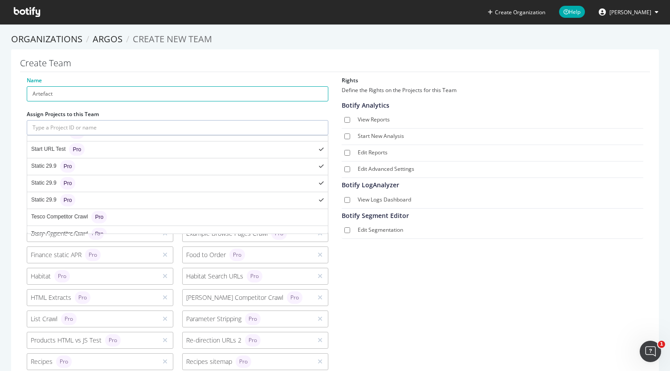
scroll to position [1452, 0]
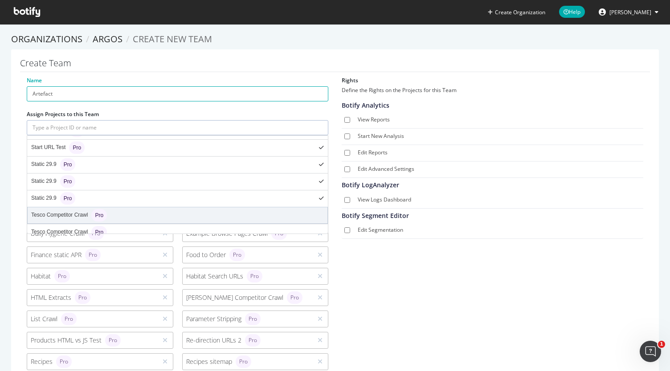
click at [126, 208] on div "Tesco Competitor Crawl Pro" at bounding box center [178, 216] width 300 height 16
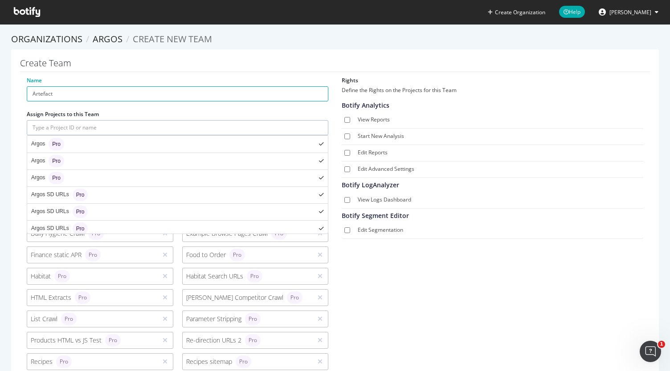
click at [110, 131] on input "text" at bounding box center [178, 127] width 302 height 15
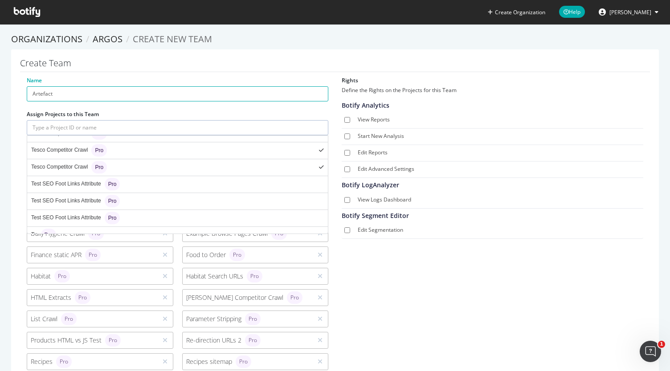
scroll to position [1533, 0]
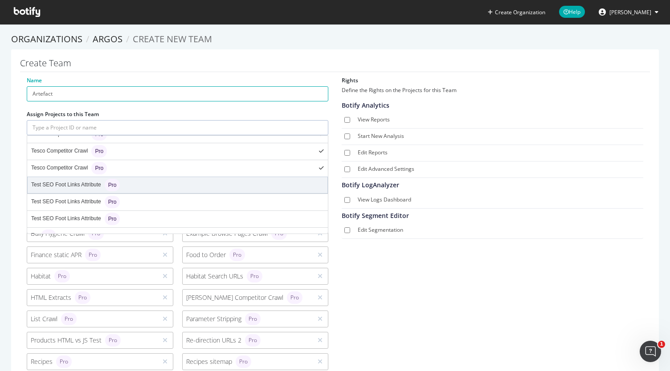
click at [123, 177] on div "Test SEO Foot Links Attribute Pro" at bounding box center [178, 185] width 300 height 16
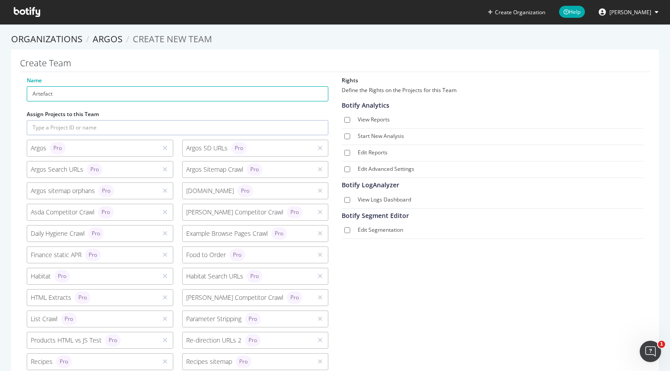
click at [136, 130] on input "text" at bounding box center [178, 127] width 302 height 15
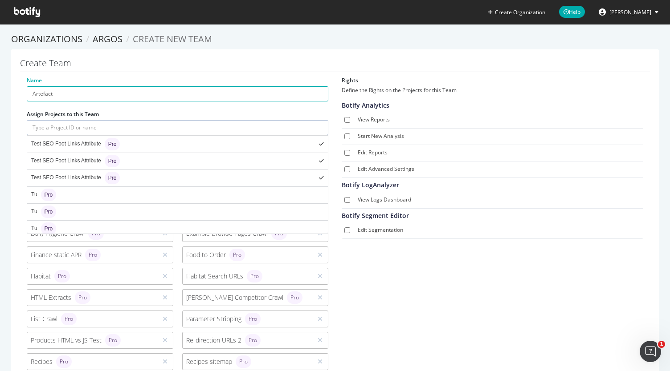
scroll to position [1577, 0]
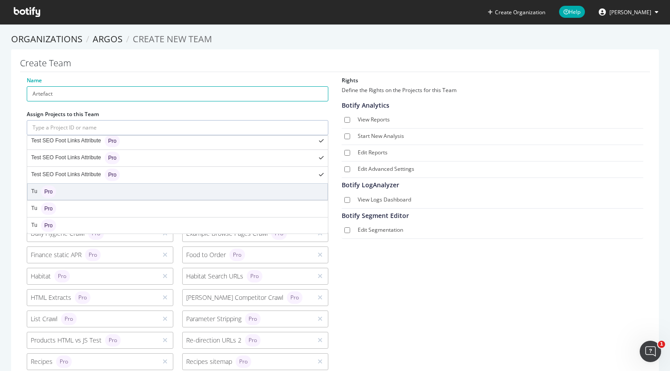
click at [129, 184] on div "Tu Pro" at bounding box center [178, 192] width 300 height 16
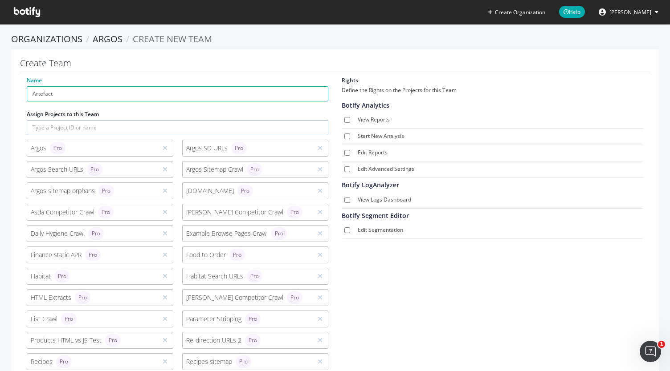
click at [118, 127] on input "text" at bounding box center [178, 127] width 302 height 15
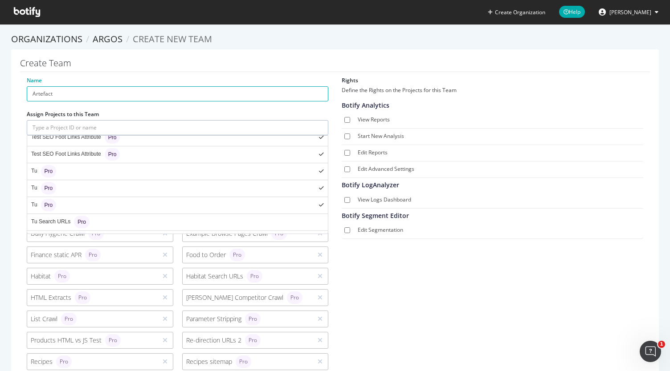
scroll to position [1598, 0]
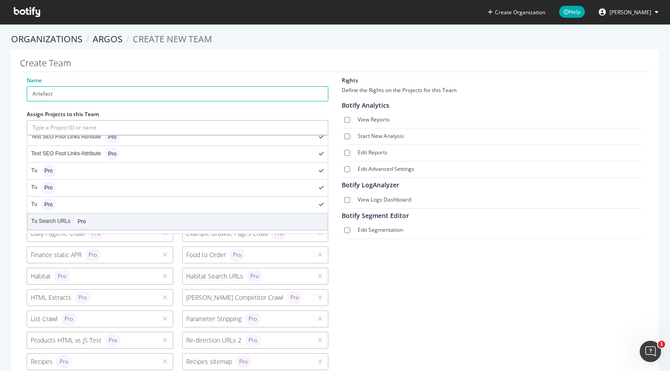
click at [103, 214] on div "Tu Search URLs Pro" at bounding box center [178, 222] width 300 height 16
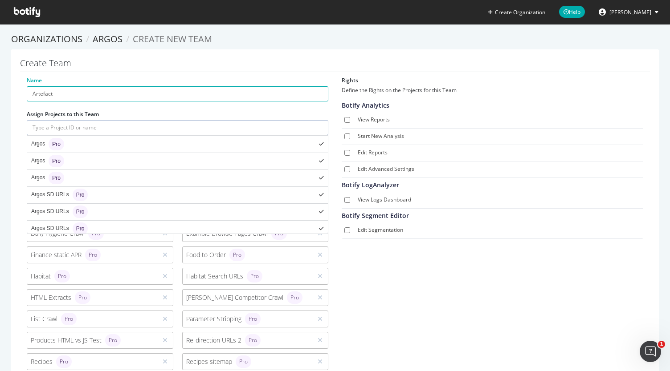
click at [148, 127] on input "text" at bounding box center [178, 127] width 302 height 15
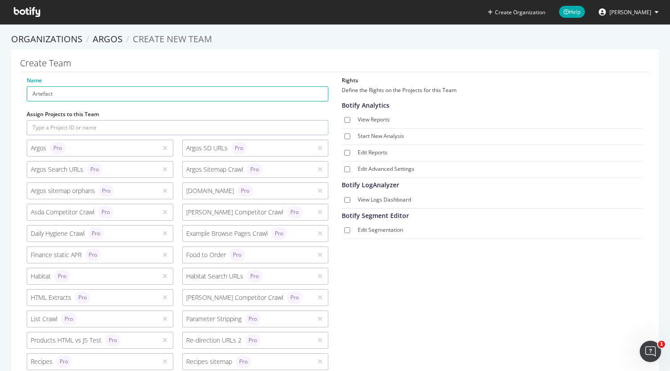
click at [399, 307] on div "Name Artefact Assign Projects to this Team Argos Pro Argos SD URLs Pro Argos Se…" at bounding box center [335, 318] width 630 height 483
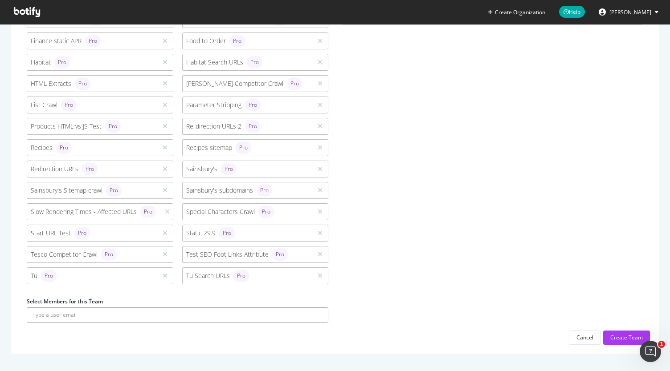
click at [279, 311] on input "text" at bounding box center [178, 315] width 302 height 15
type input "charlie.kay@artefact.com"
click at [313, 308] on button "submit" at bounding box center [320, 315] width 15 height 15
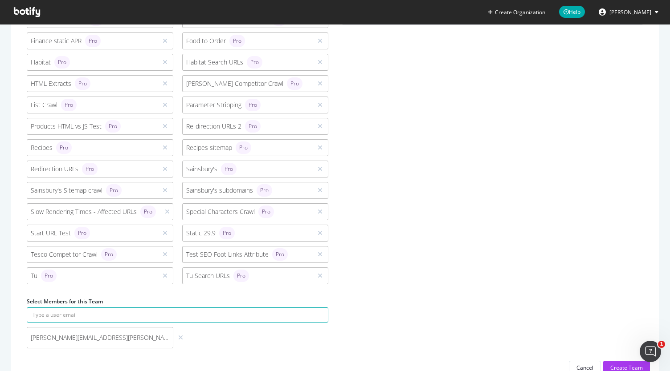
scroll to position [0, 0]
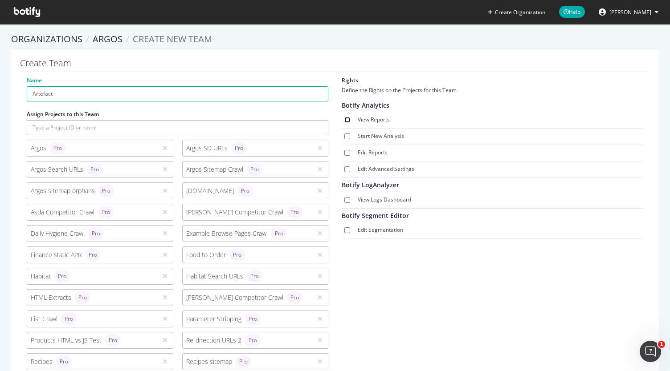
click at [344, 120] on input "View Reports" at bounding box center [347, 120] width 6 height 6
checkbox input "true"
click at [344, 134] on input "Start New Analysis" at bounding box center [347, 137] width 6 height 6
checkbox input "true"
click at [345, 154] on input "Edit Reports" at bounding box center [347, 153] width 6 height 6
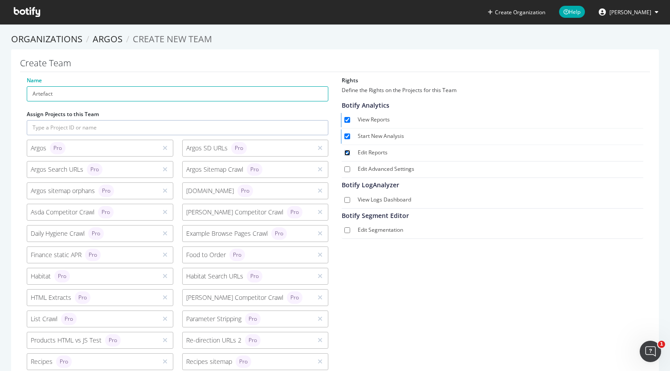
checkbox input "true"
click at [344, 167] on input "Edit Advanced Settings" at bounding box center [347, 170] width 6 height 6
checkbox input "true"
click at [344, 199] on input "View Logs Dashboard" at bounding box center [347, 200] width 6 height 6
checkbox input "true"
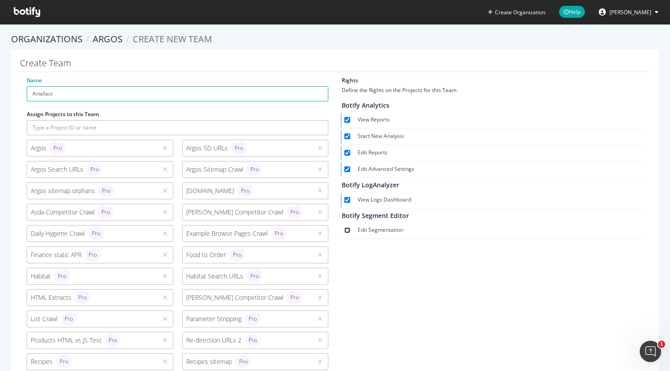
click at [344, 229] on input "Edit Segmentation" at bounding box center [347, 231] width 6 height 6
checkbox input "true"
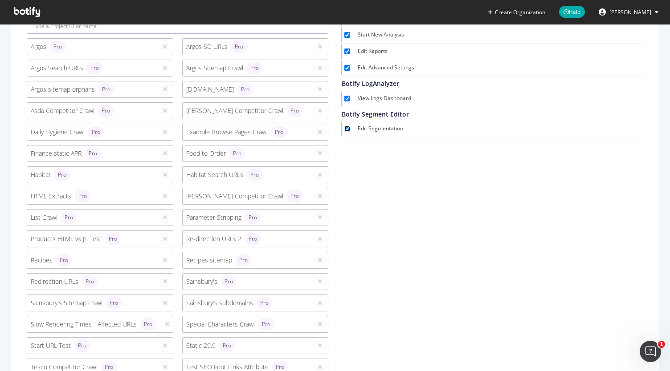
scroll to position [245, 0]
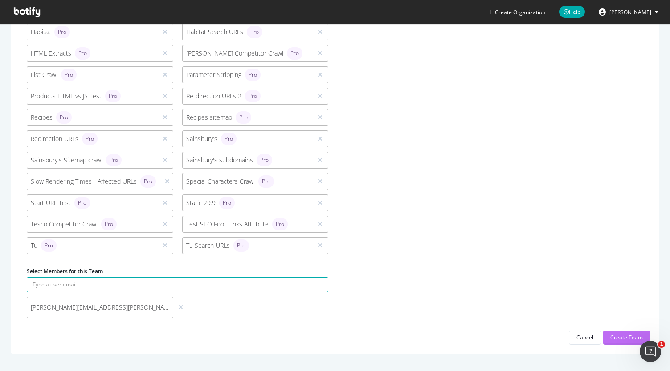
click at [618, 334] on div "Create Team" at bounding box center [626, 337] width 33 height 13
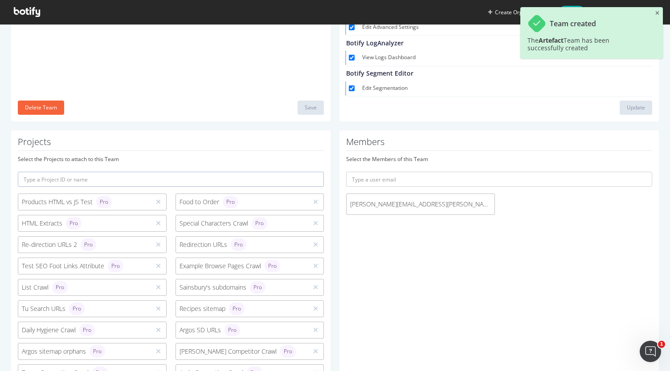
scroll to position [128, 0]
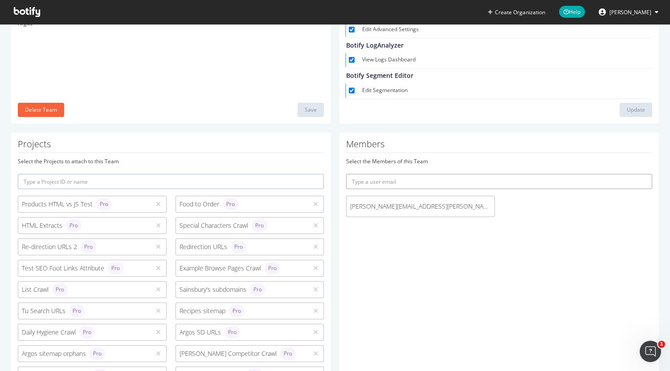
click at [400, 182] on input "text" at bounding box center [499, 181] width 306 height 15
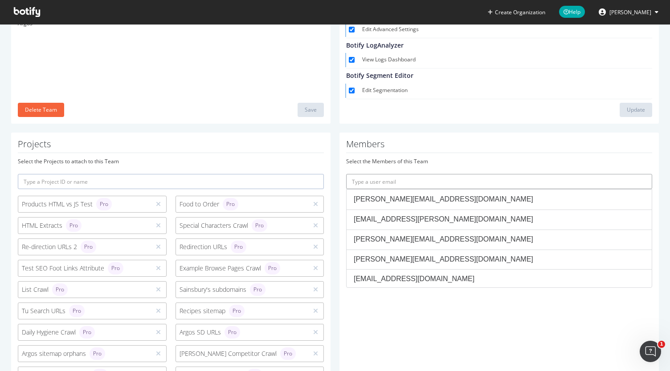
paste input "andrew.limn@artefact.com"
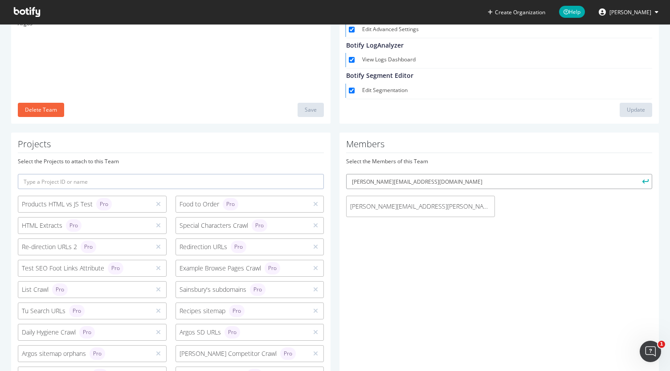
type input "andrew.limn@artefact.com"
click at [637, 174] on button "submit" at bounding box center [644, 181] width 15 height 15
click at [457, 182] on input "text" at bounding box center [499, 181] width 306 height 15
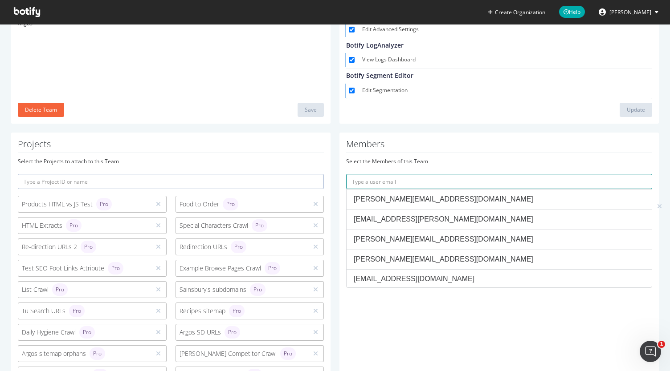
paste input "fran.barr@artefact.com"
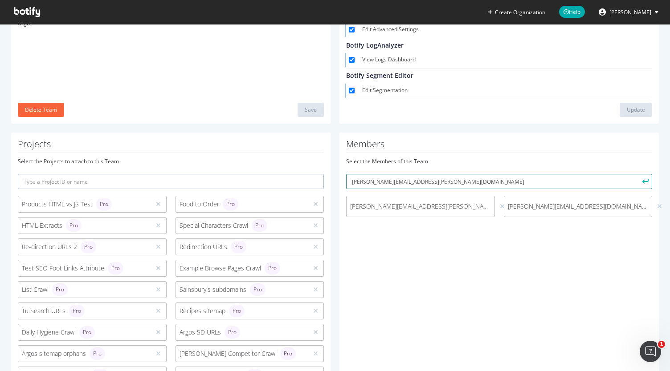
type input "fran.barr@artefact.com"
click at [637, 174] on button "submit" at bounding box center [644, 181] width 15 height 15
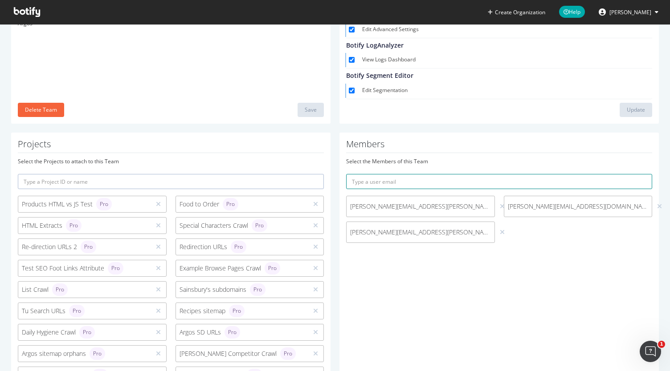
click at [411, 181] on input "text" at bounding box center [499, 181] width 306 height 15
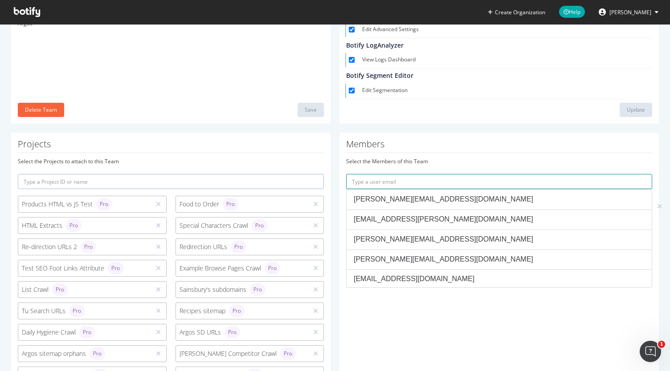
paste input "allie.haywood@artefact.com"
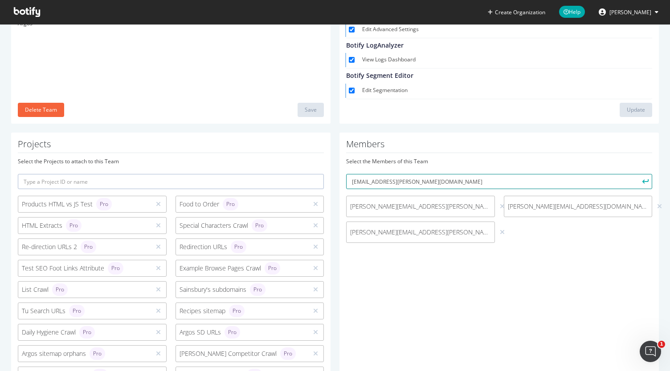
type input "allie.haywood@artefact.com"
click at [637, 174] on button "submit" at bounding box center [644, 181] width 15 height 15
click at [411, 180] on input "text" at bounding box center [499, 181] width 306 height 15
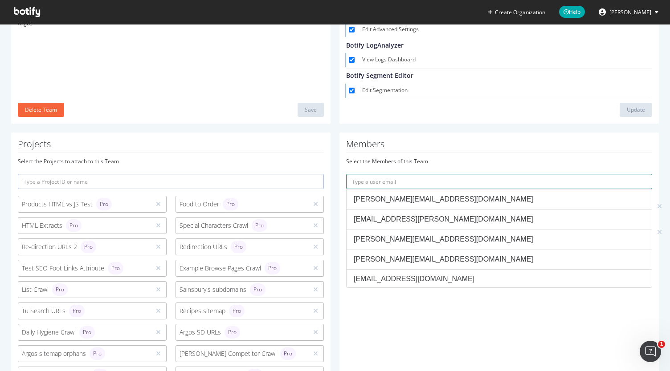
paste input "rowan.collins@artefact.com"
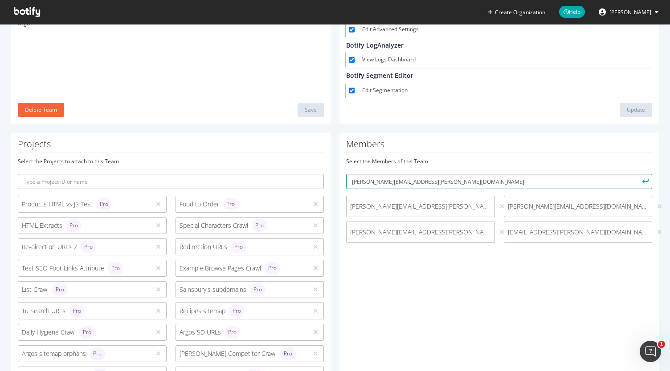
type input "rowan.collins@artefact.com"
click at [637, 174] on button "submit" at bounding box center [644, 181] width 15 height 15
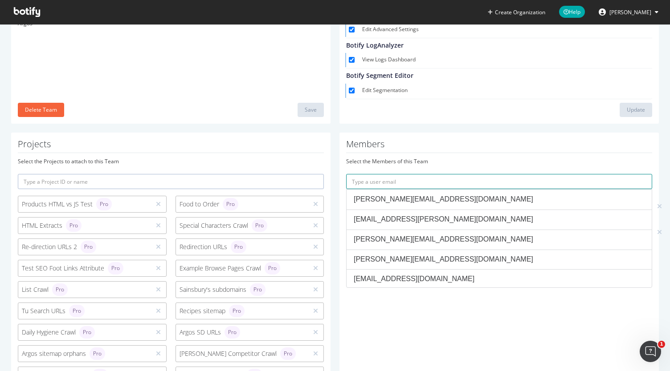
click at [427, 180] on input "text" at bounding box center [499, 181] width 306 height 15
paste input "nick.shread@artefact.com"
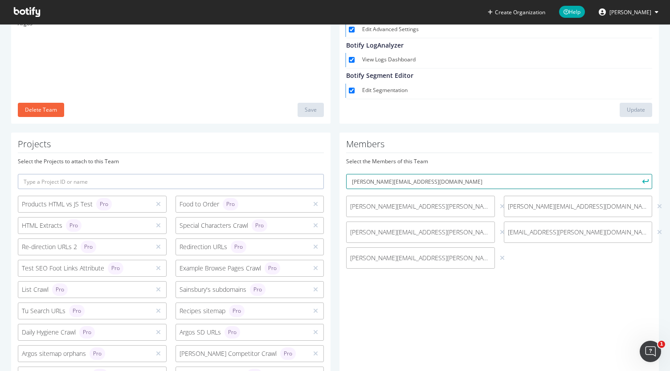
type input "nick.shread@artefact.com"
click at [637, 174] on button "submit" at bounding box center [644, 181] width 15 height 15
click at [446, 176] on input "text" at bounding box center [499, 181] width 306 height 15
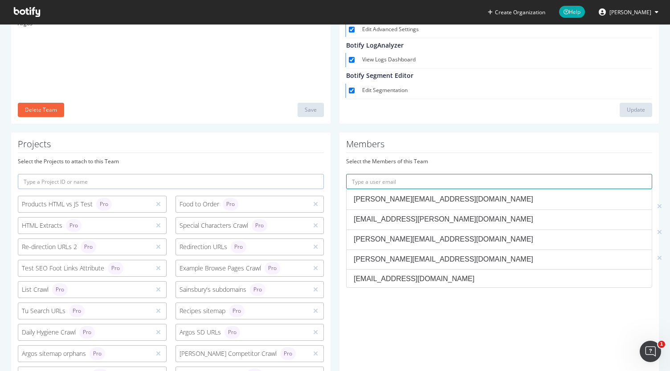
paste input "duncan.mutunga@artefact.com"
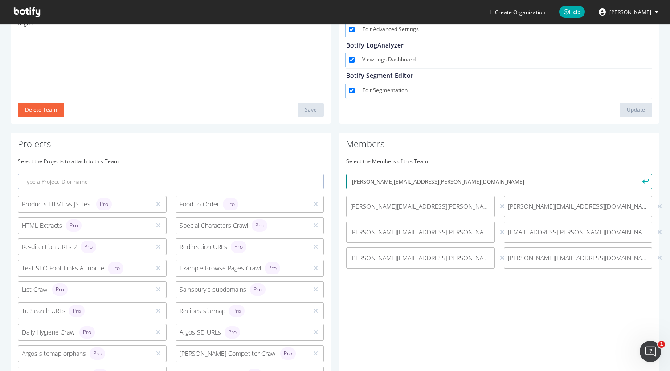
type input "duncan.mutunga@artefact.com"
click at [637, 174] on button "submit" at bounding box center [644, 181] width 15 height 15
click at [409, 179] on input "text" at bounding box center [499, 181] width 306 height 15
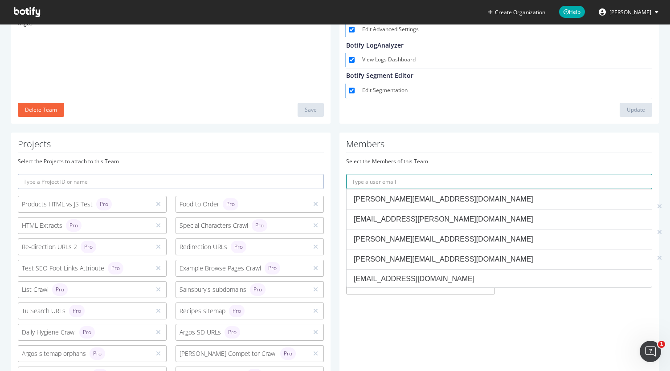
paste input "francois.guillaume@artefact.com"
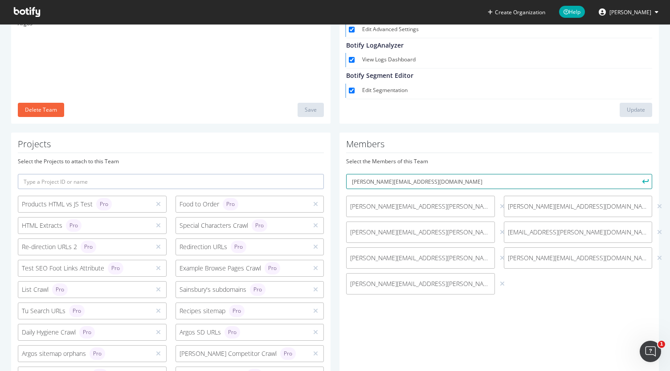
type input "francois.guillaume@artefact.com"
click at [637, 174] on button "submit" at bounding box center [644, 181] width 15 height 15
click at [422, 181] on input "text" at bounding box center [499, 181] width 306 height 15
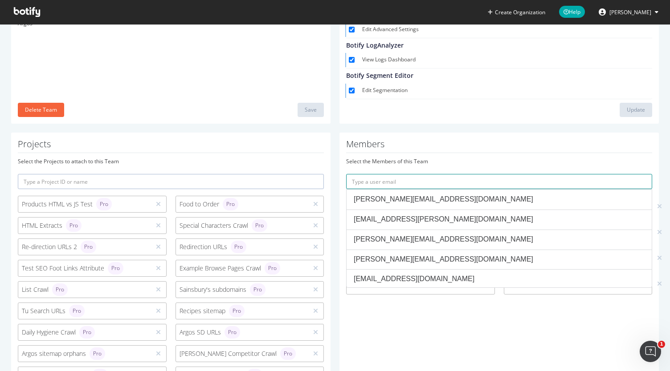
paste input "jasmine.rothon@artefact.com"
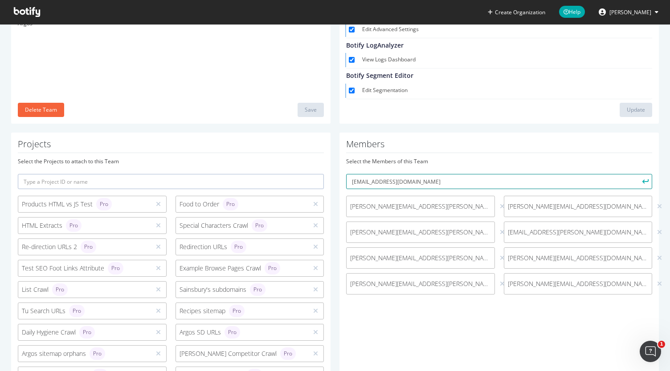
type input "jasmine.rothon@artefact.com"
click at [637, 174] on button "submit" at bounding box center [644, 181] width 15 height 15
click at [431, 181] on input "text" at bounding box center [499, 181] width 306 height 15
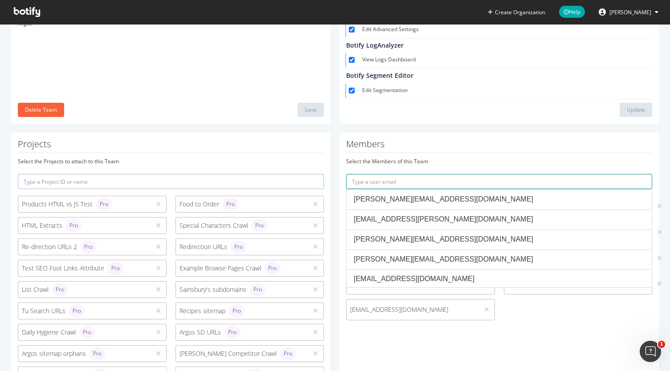
paste input "lauren.hunt-williams@artefact.com"
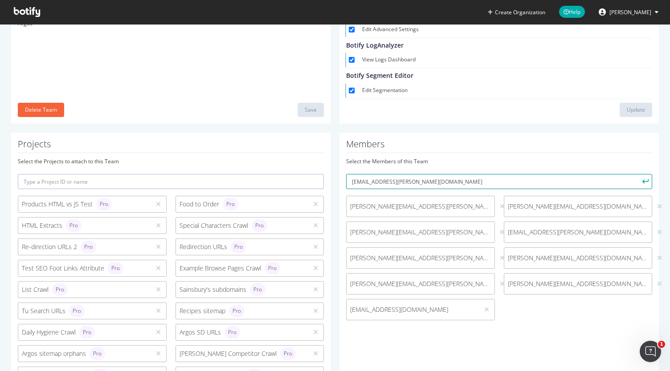
type input "lauren.hunt-williams@artefact.com"
click at [637, 174] on button "submit" at bounding box center [644, 181] width 15 height 15
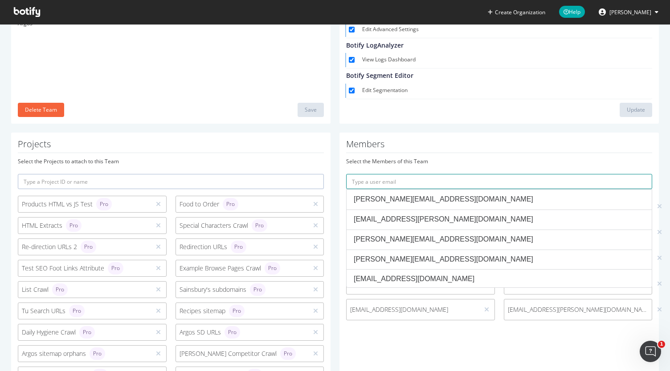
click at [407, 178] on input "text" at bounding box center [499, 181] width 306 height 15
paste input "mark.crowe@artefact.com"
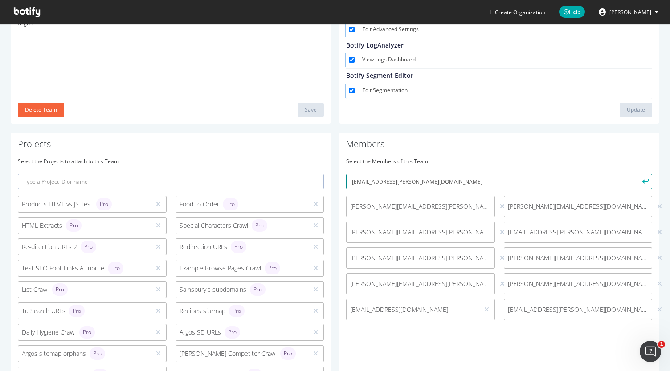
type input "mark.crowe@artefact.com"
click at [637, 174] on button "submit" at bounding box center [644, 181] width 15 height 15
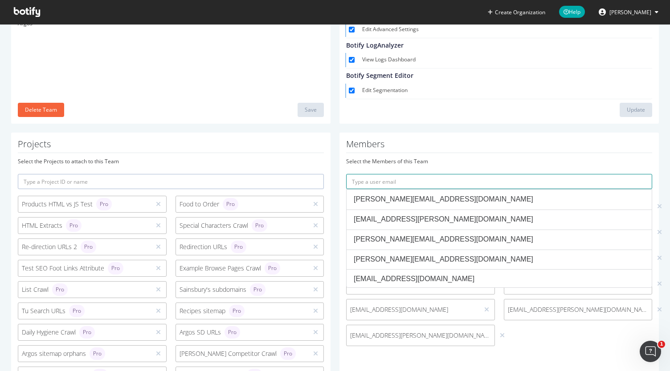
click at [411, 178] on input "text" at bounding box center [499, 181] width 306 height 15
paste input "peter.dixon@artefact.com"
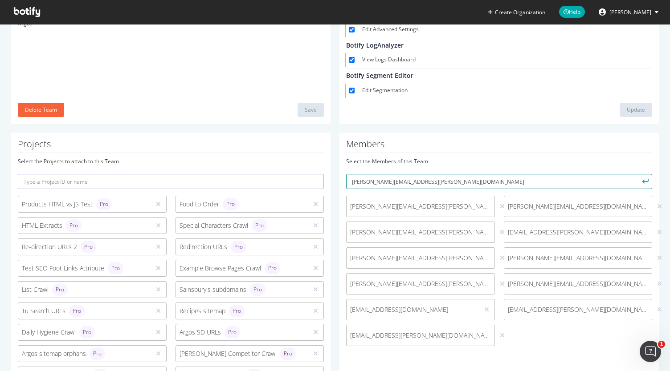
type input "peter.dixon@artefact.com"
click at [637, 174] on button "submit" at bounding box center [644, 181] width 15 height 15
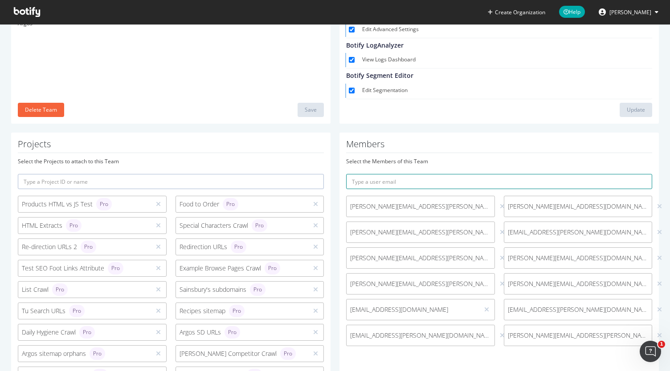
click at [387, 180] on input "text" at bounding box center [499, 181] width 306 height 15
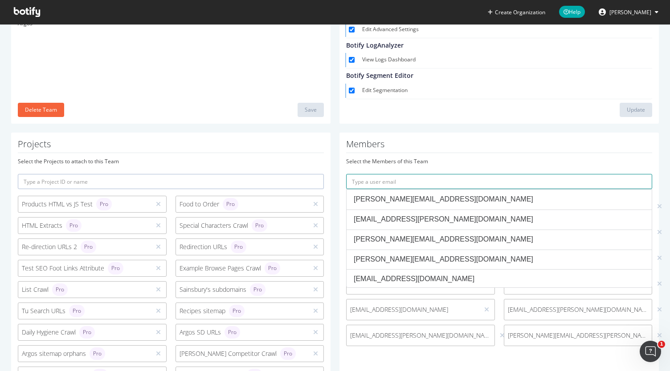
paste input "sarah.tran@artefact.com"
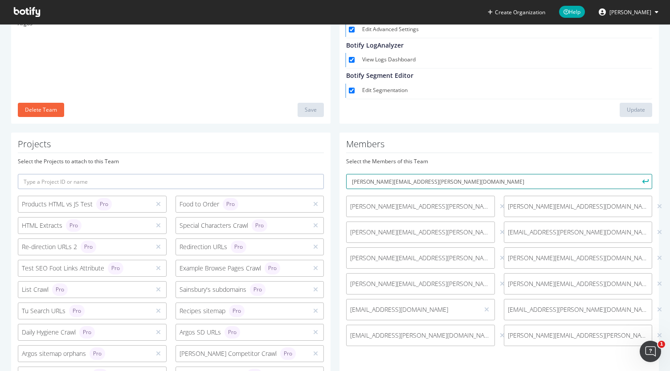
type input "sarah.tran@artefact.com"
click at [637, 174] on button "submit" at bounding box center [644, 181] width 15 height 15
click at [404, 185] on input "text" at bounding box center [499, 181] width 306 height 15
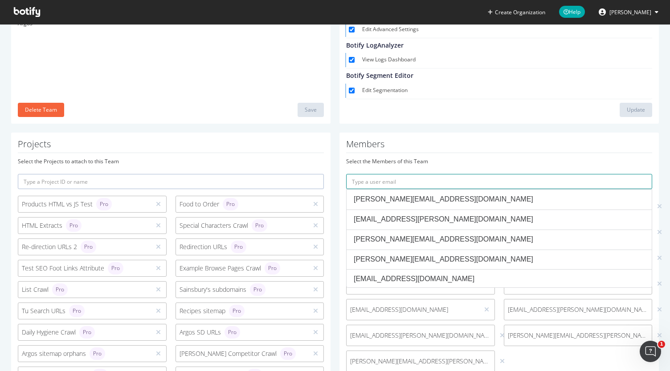
paste input "amandeep.lohia@artefact.com"
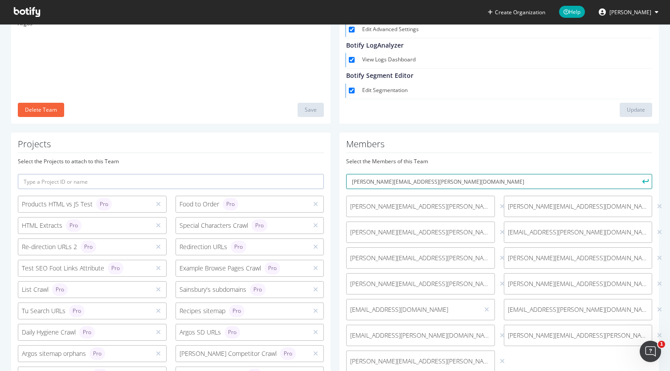
type input "amandeep.lohia@artefact.com"
click at [637, 174] on button "submit" at bounding box center [644, 181] width 15 height 15
click at [432, 180] on input "text" at bounding box center [499, 181] width 306 height 15
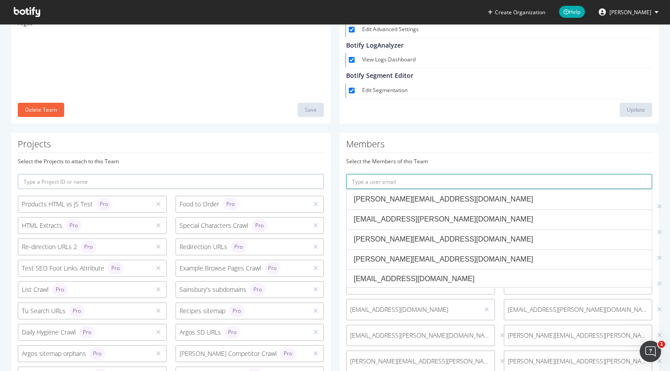
paste input "majduddin.mohammed@artefact.com"
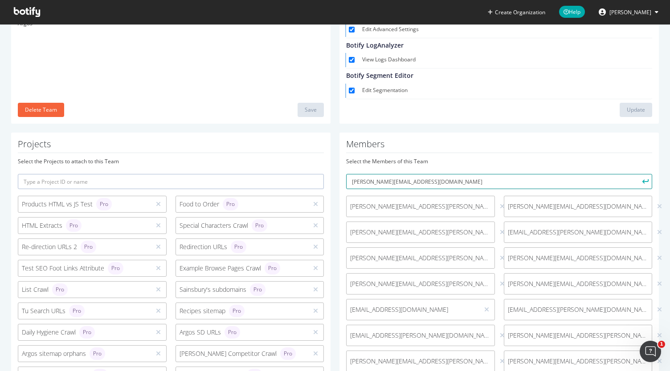
type input "majduddin.mohammed@artefact.com"
click at [637, 174] on button "submit" at bounding box center [644, 181] width 15 height 15
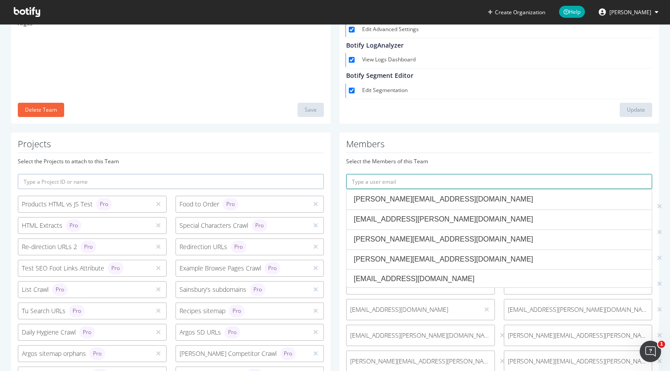
click at [396, 178] on input "text" at bounding box center [499, 181] width 306 height 15
paste input "rebecca.maguire@artefact.com"
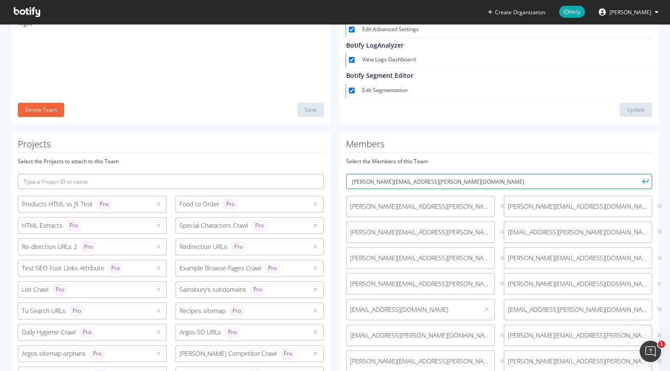
type input "rebecca.maguire@artefact.com"
click at [637, 174] on button "submit" at bounding box center [644, 181] width 15 height 15
click at [400, 179] on input "text" at bounding box center [499, 181] width 306 height 15
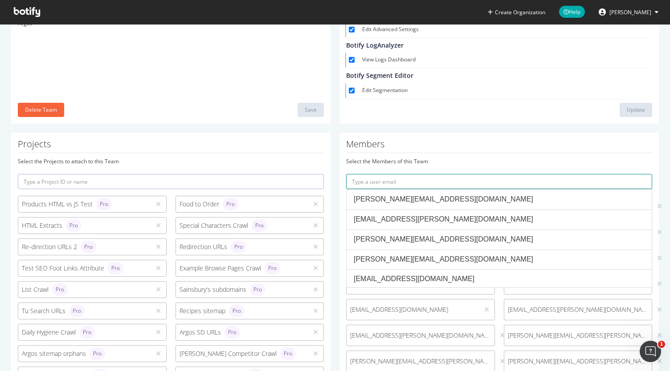
paste input "rory.hoffman@artefact.com"
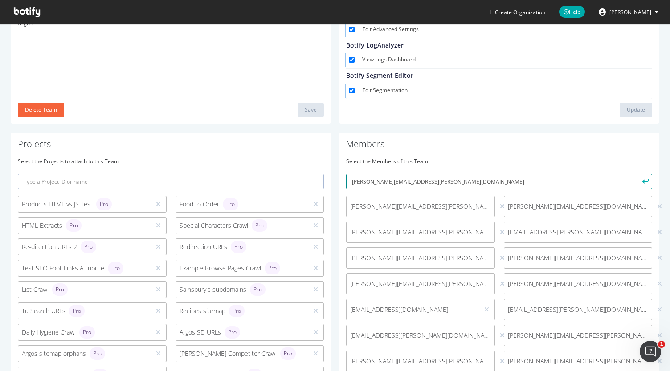
type input "rory.hoffman@artefact.com"
click at [637, 174] on button "submit" at bounding box center [644, 181] width 15 height 15
click at [404, 181] on input "text" at bounding box center [499, 181] width 306 height 15
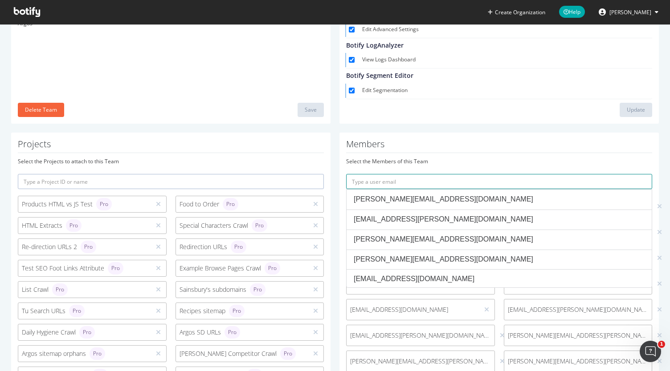
paste input "trishila.ratiya@artefact.com"
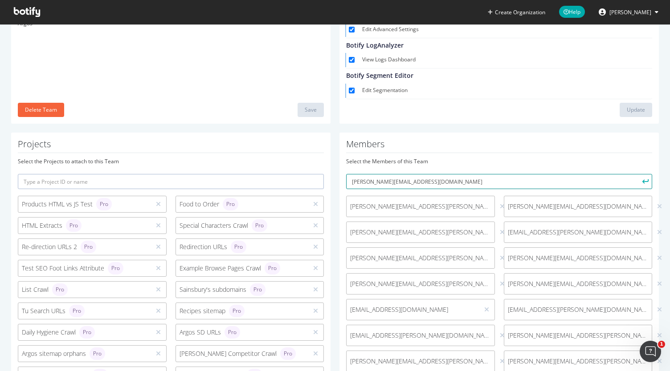
type input "trishila.ratiya@artefact.com"
click at [637, 174] on button "submit" at bounding box center [644, 181] width 15 height 15
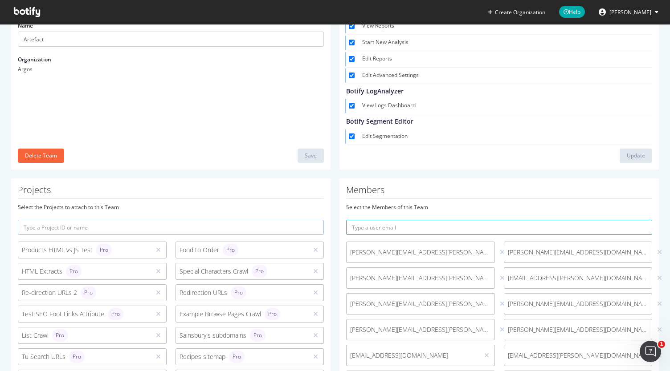
scroll to position [0, 0]
